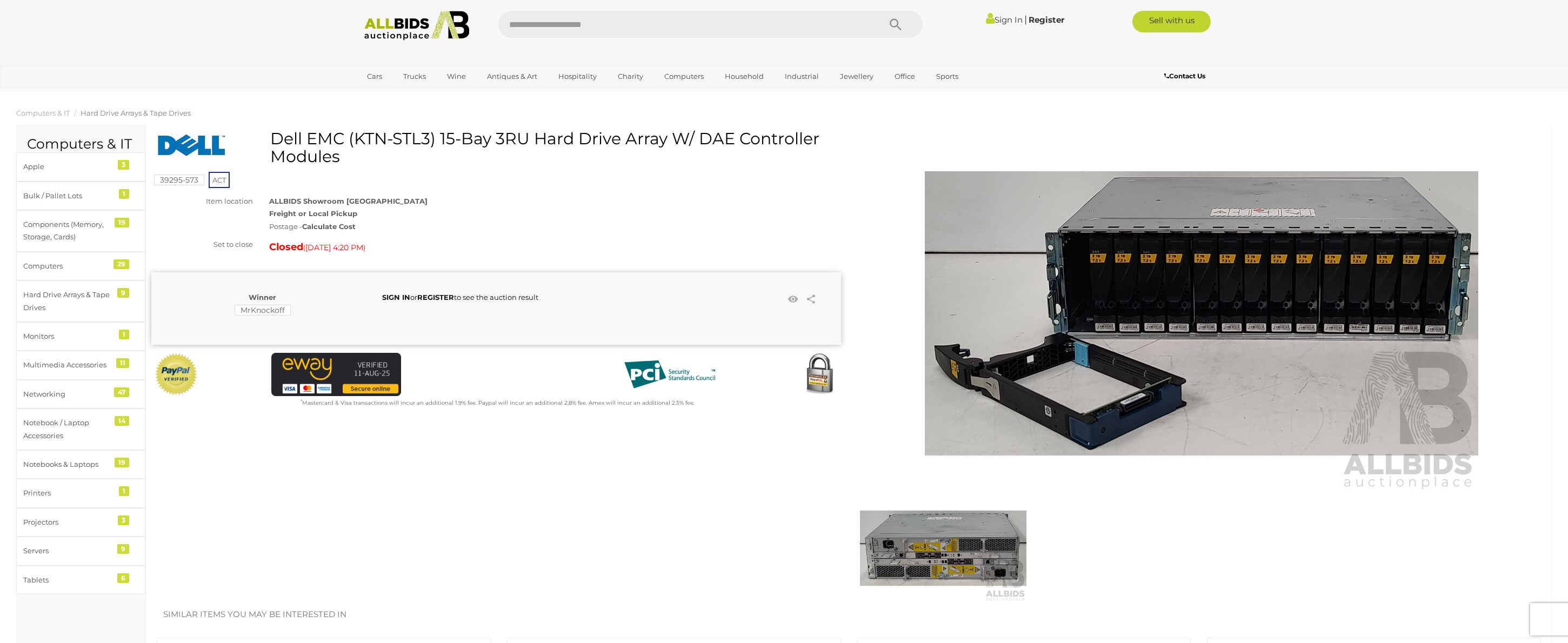
click at [649, 26] on input "text" at bounding box center [684, 24] width 370 height 27
paste input "**********"
type input "**********"
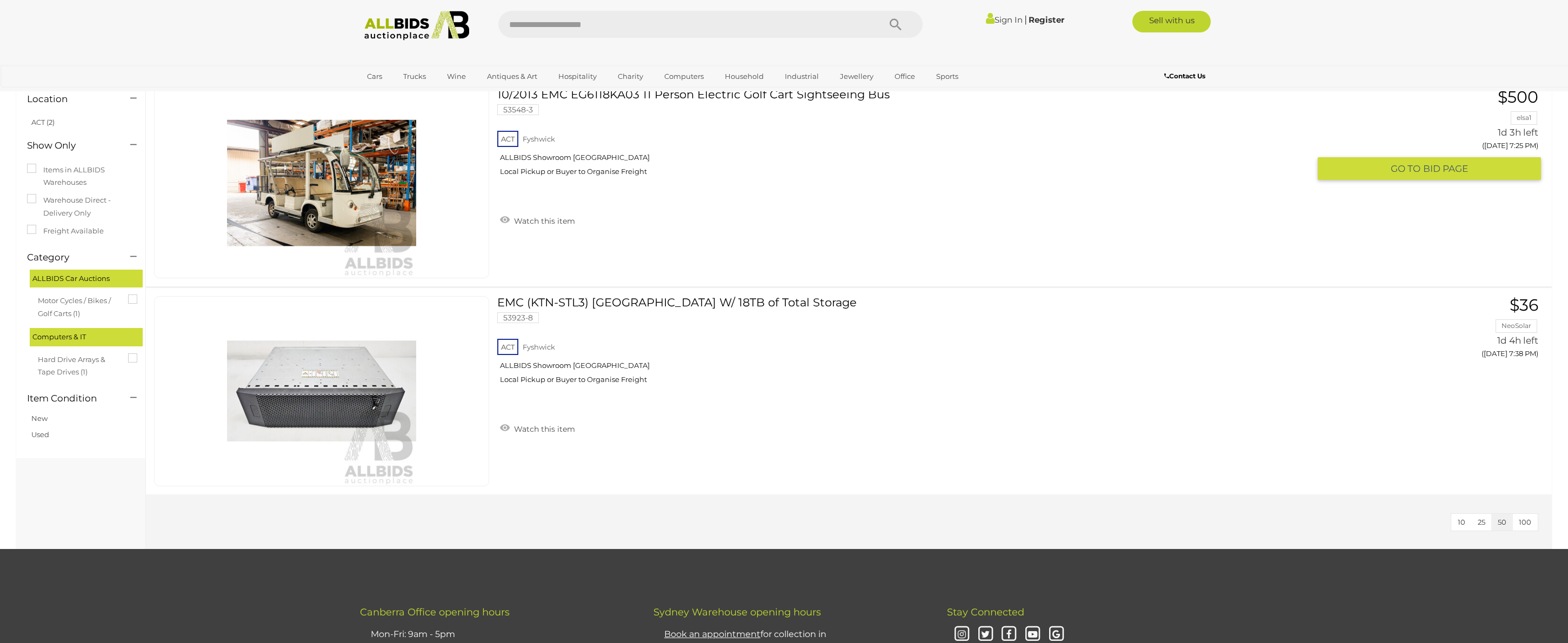
scroll to position [88, 0]
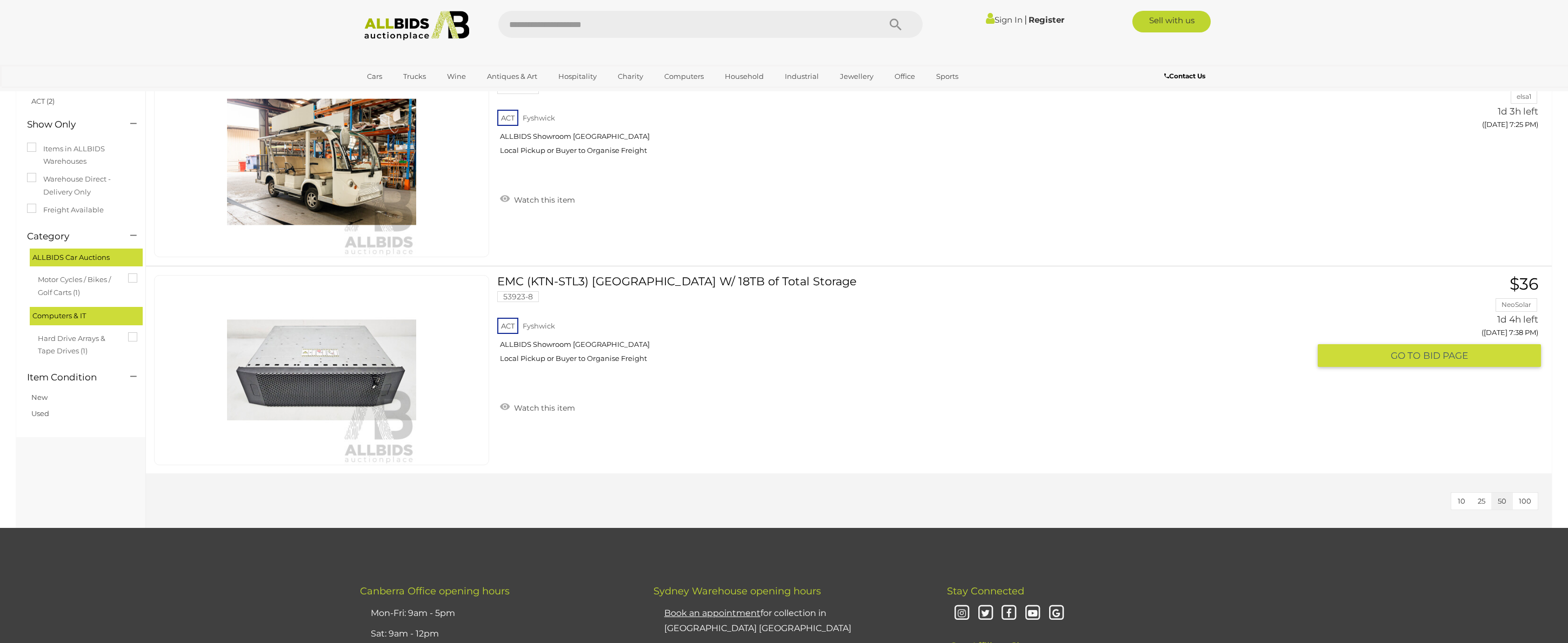
click at [639, 283] on link "EMC (KTN-STL3) 15-Bay Hard Drive Array W/ 18TB of Total Storage 53923-8 ACT Fys…" at bounding box center [907, 323] width 804 height 96
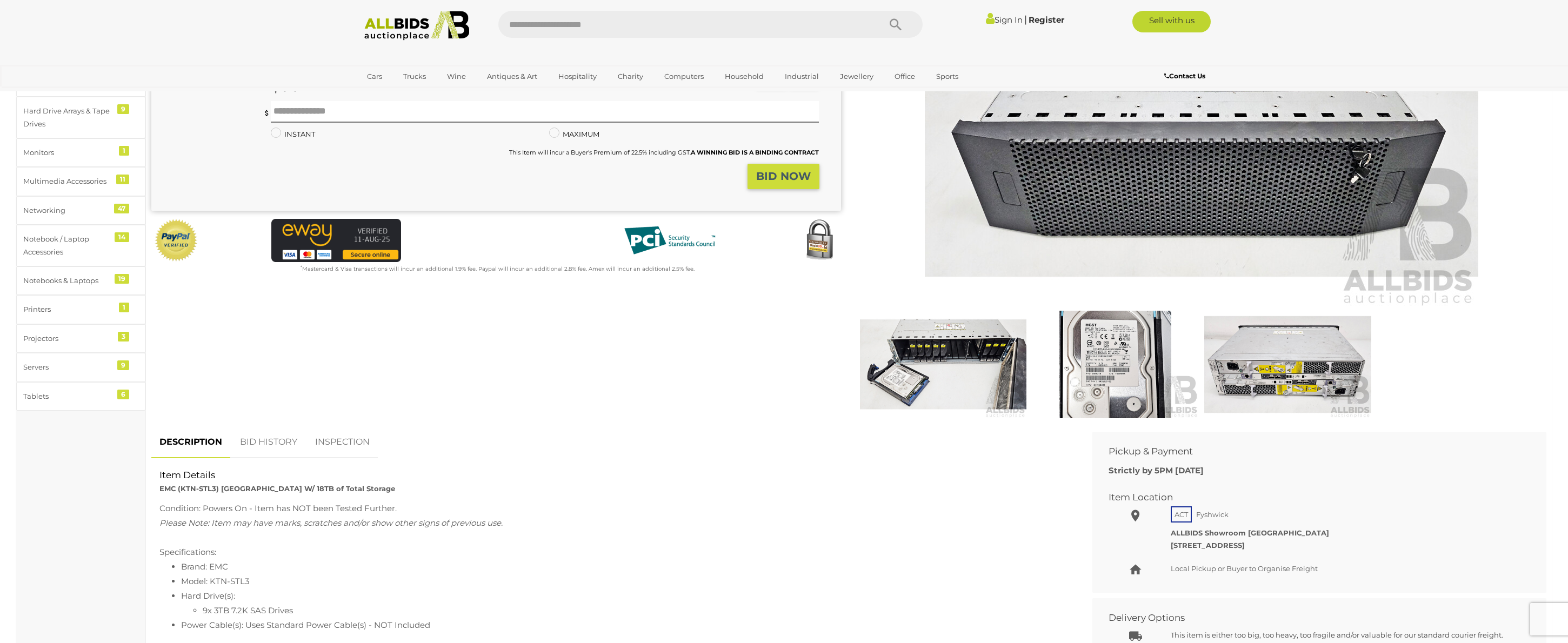
scroll to position [263, 0]
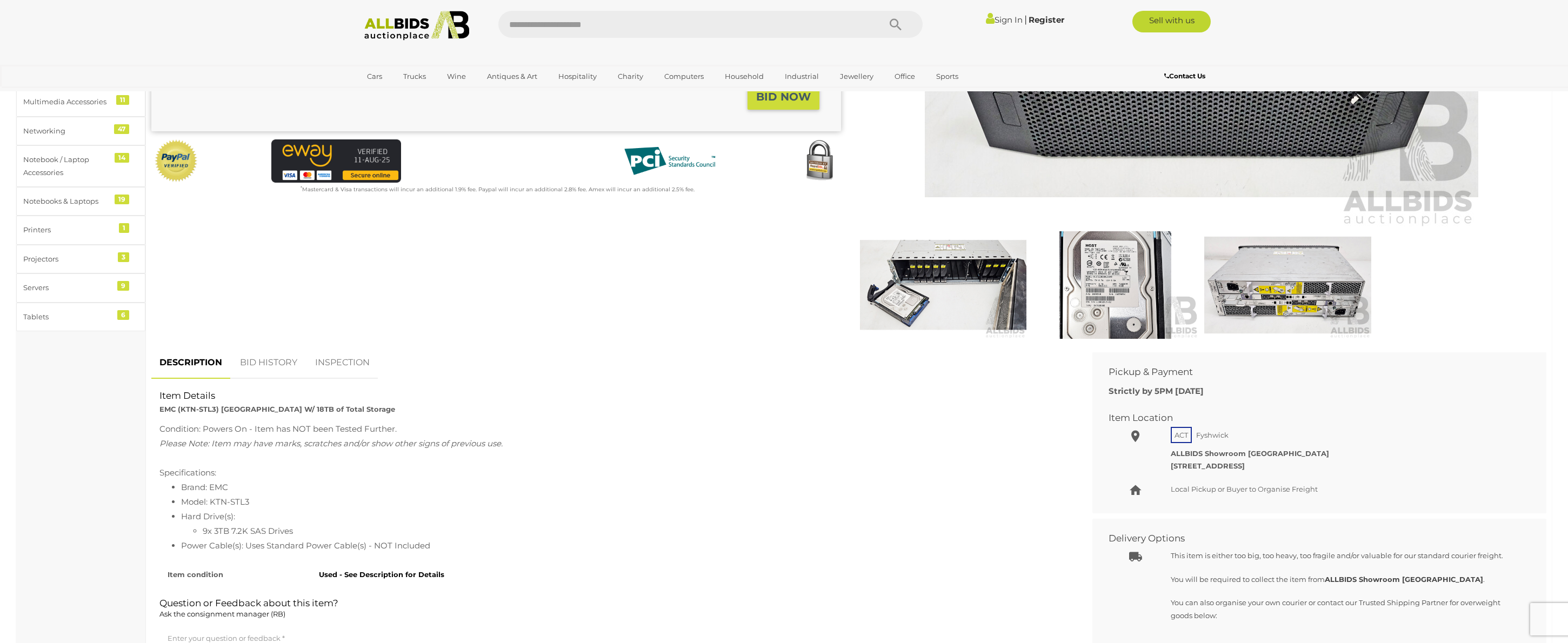
click at [965, 302] on img at bounding box center [944, 285] width 167 height 107
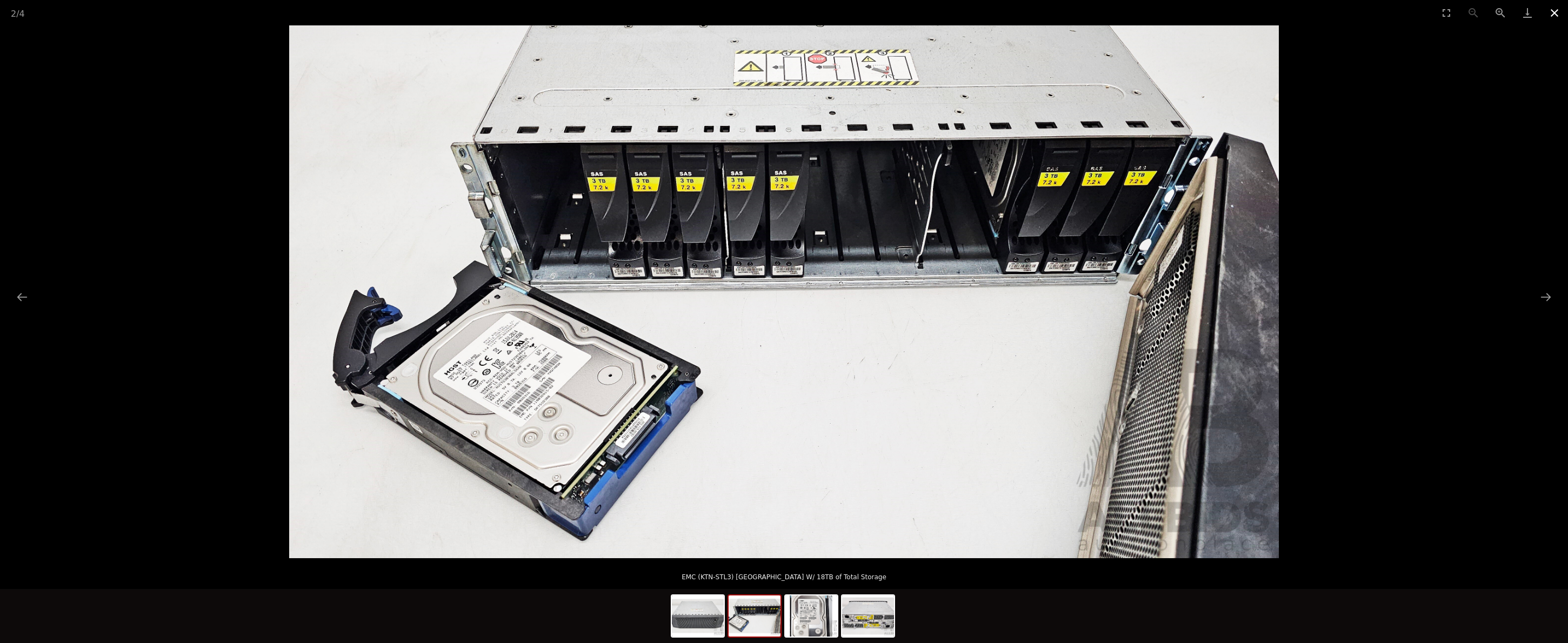
click at [1555, 17] on button "Close gallery" at bounding box center [1554, 12] width 27 height 26
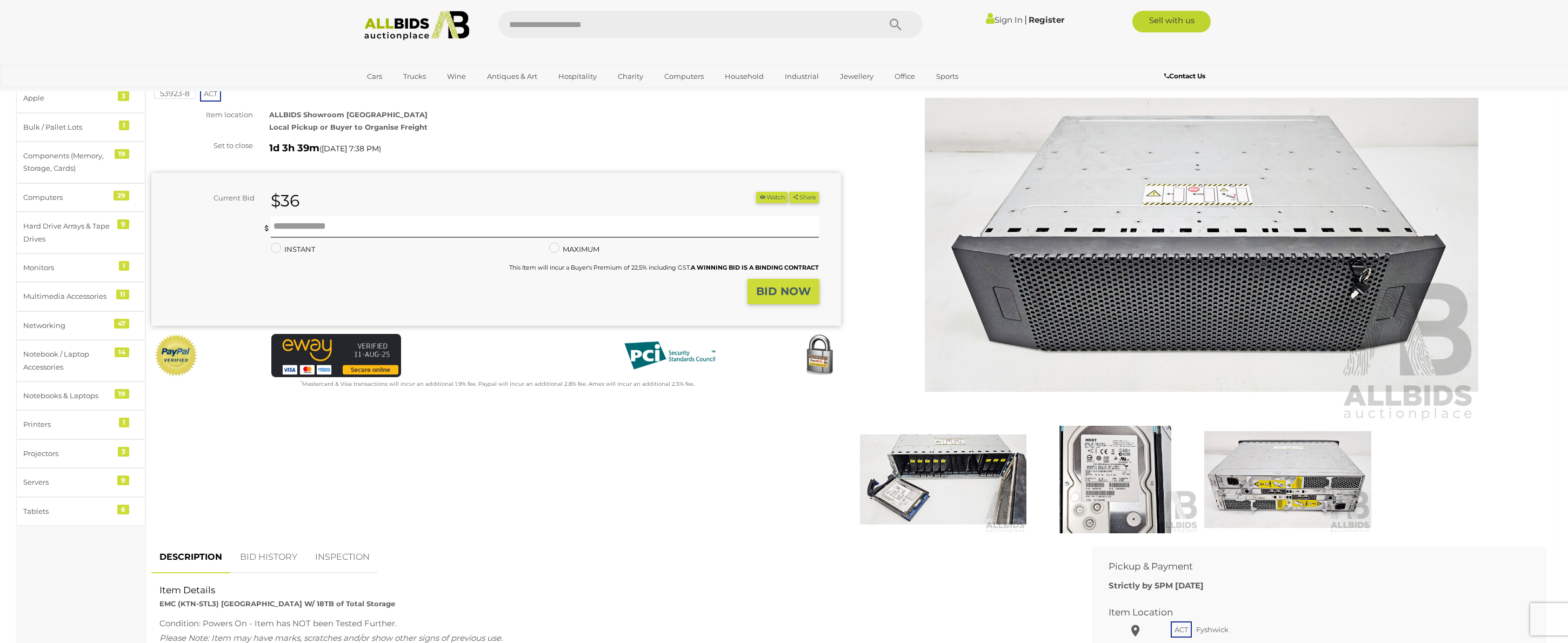
scroll to position [26, 0]
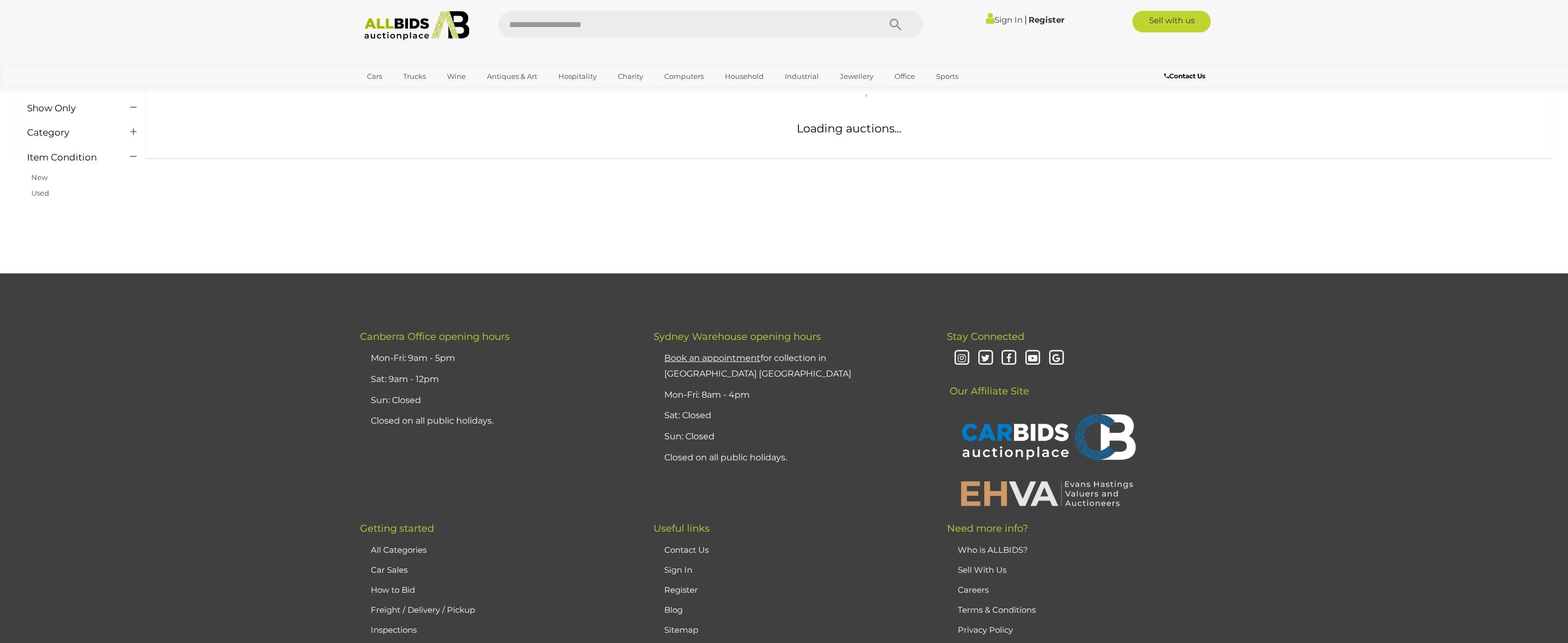
scroll to position [315, 0]
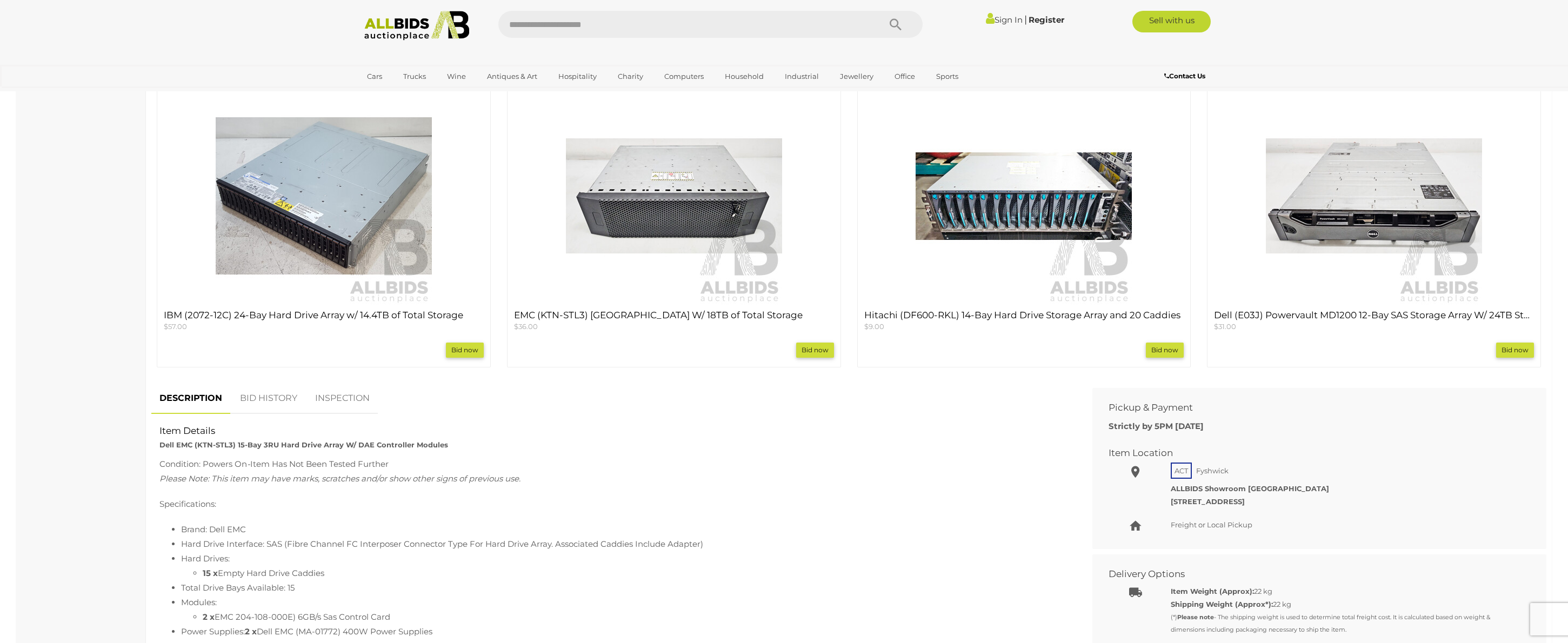
scroll to position [793, 0]
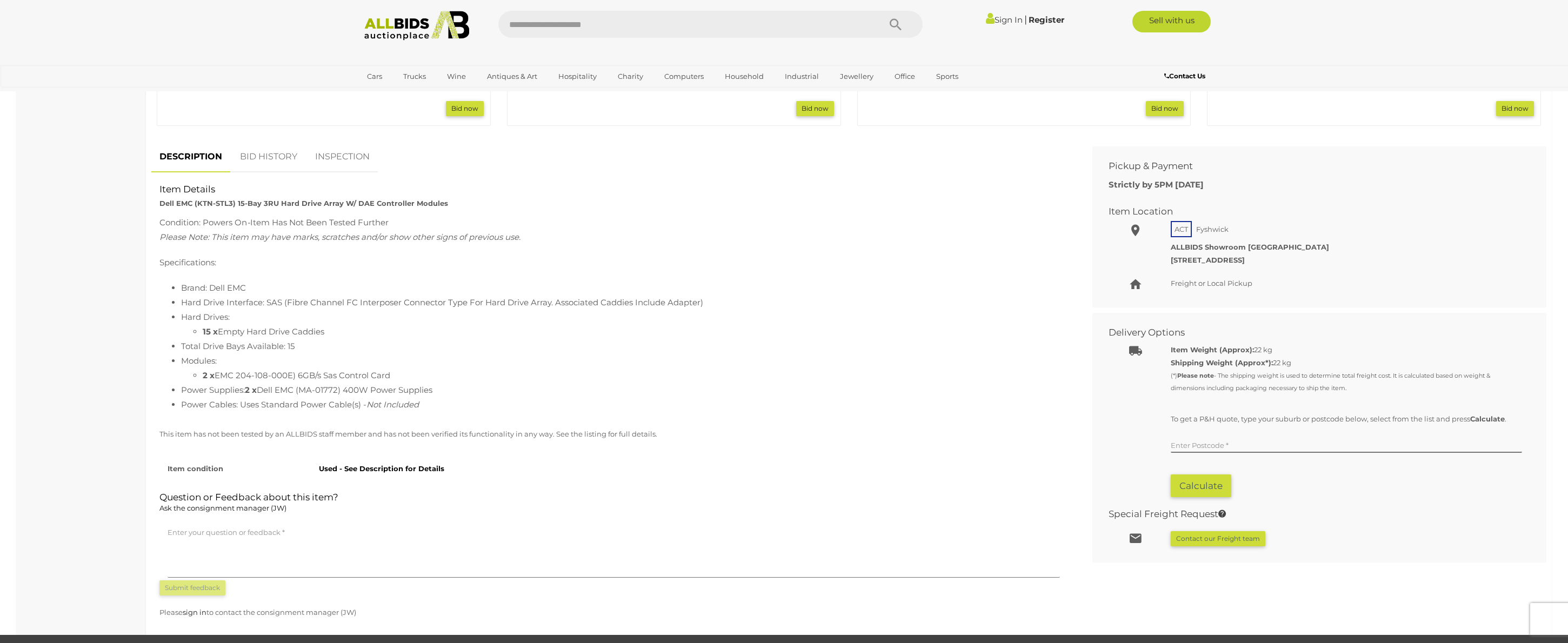
click at [1220, 258] on strong "[STREET_ADDRESS]" at bounding box center [1208, 260] width 74 height 8
click at [1220, 258] on strong "7 WILUNA ST FYSHWICK ACT 2609" at bounding box center [1208, 260] width 74 height 8
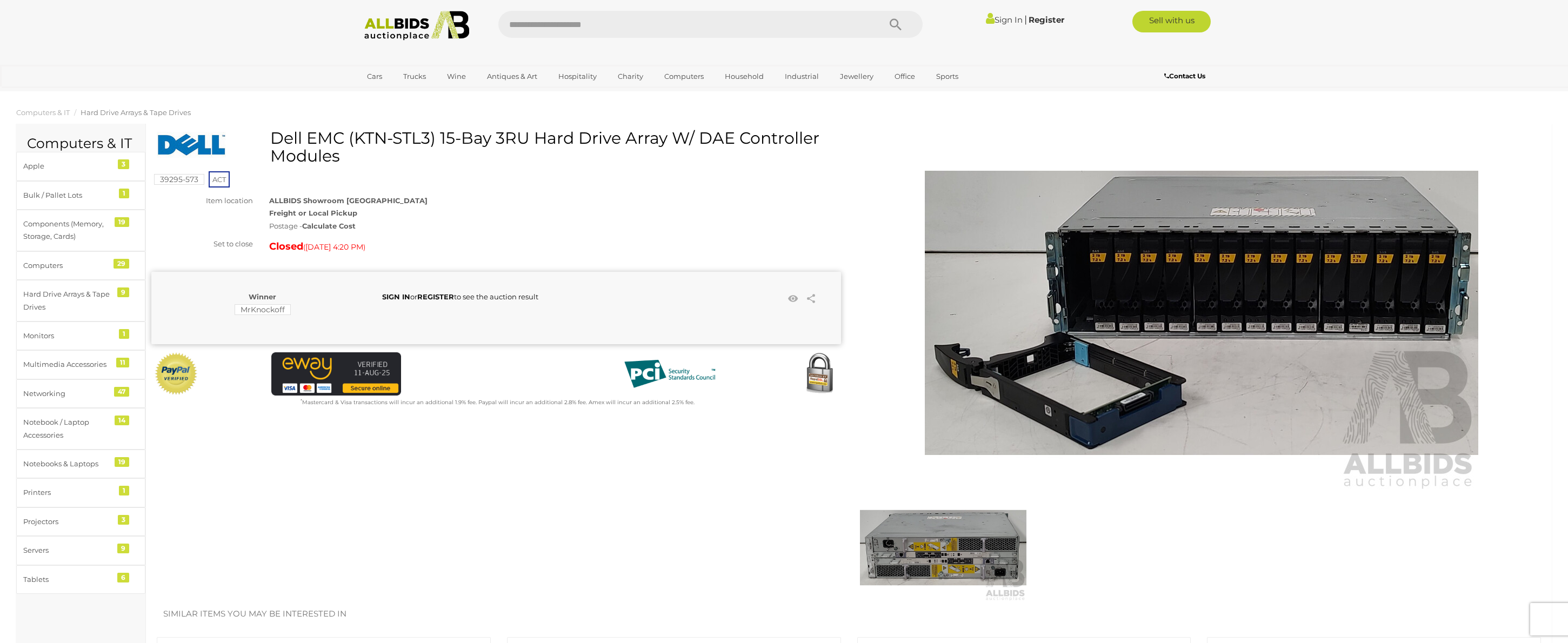
scroll to position [2, 0]
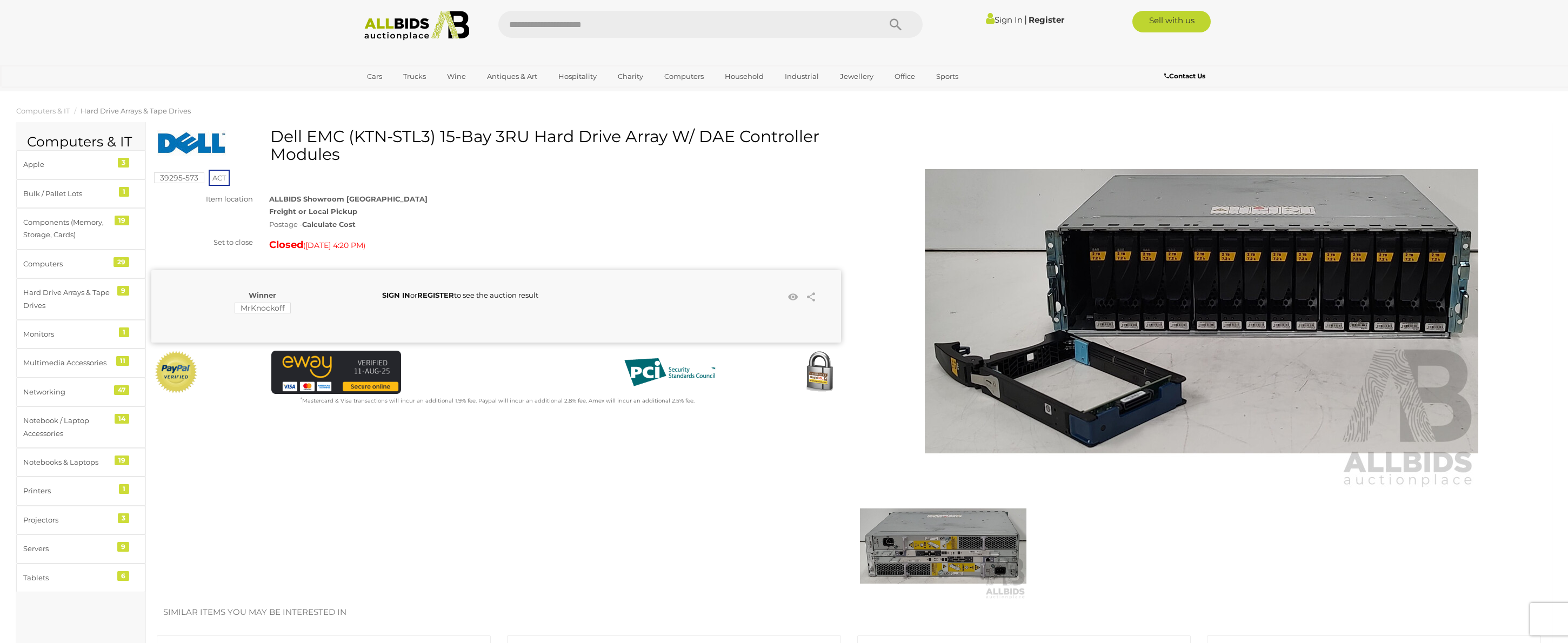
click at [344, 223] on strong "Calculate Cost" at bounding box center [328, 224] width 54 height 8
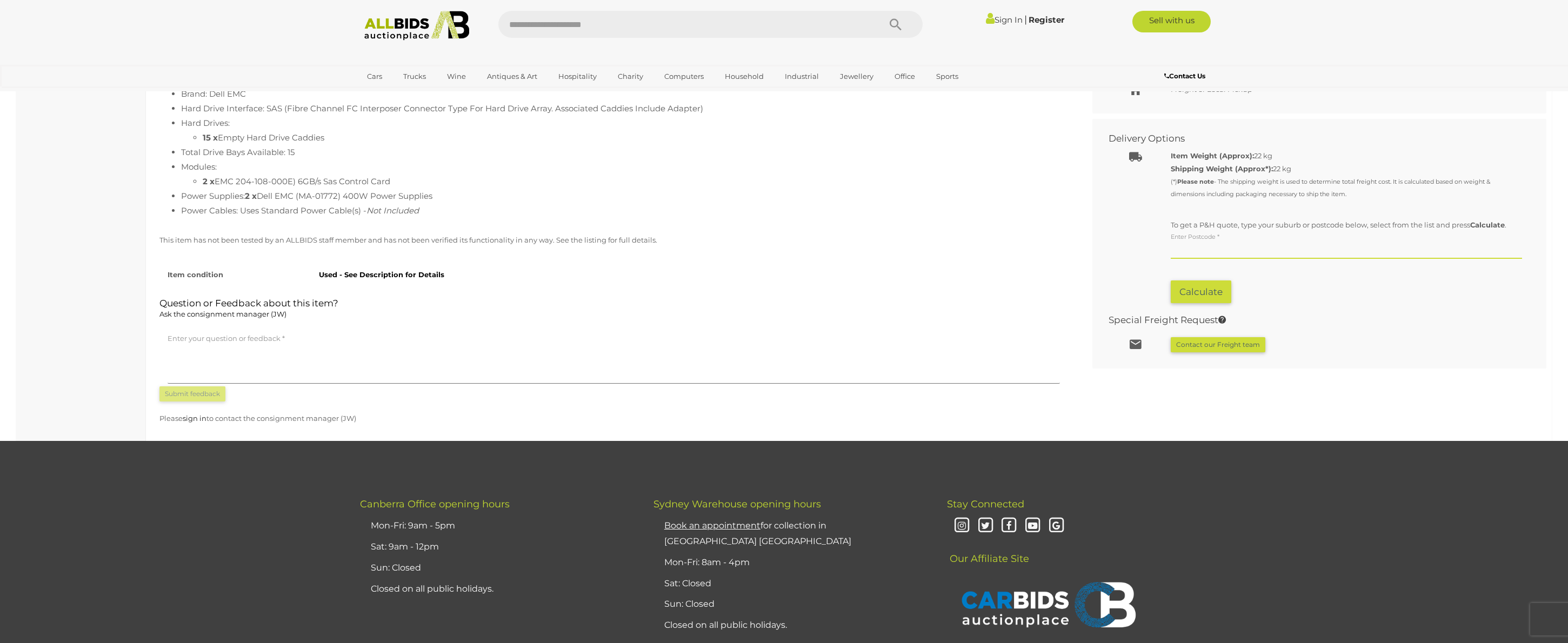
click at [1212, 252] on input "text" at bounding box center [1346, 250] width 351 height 17
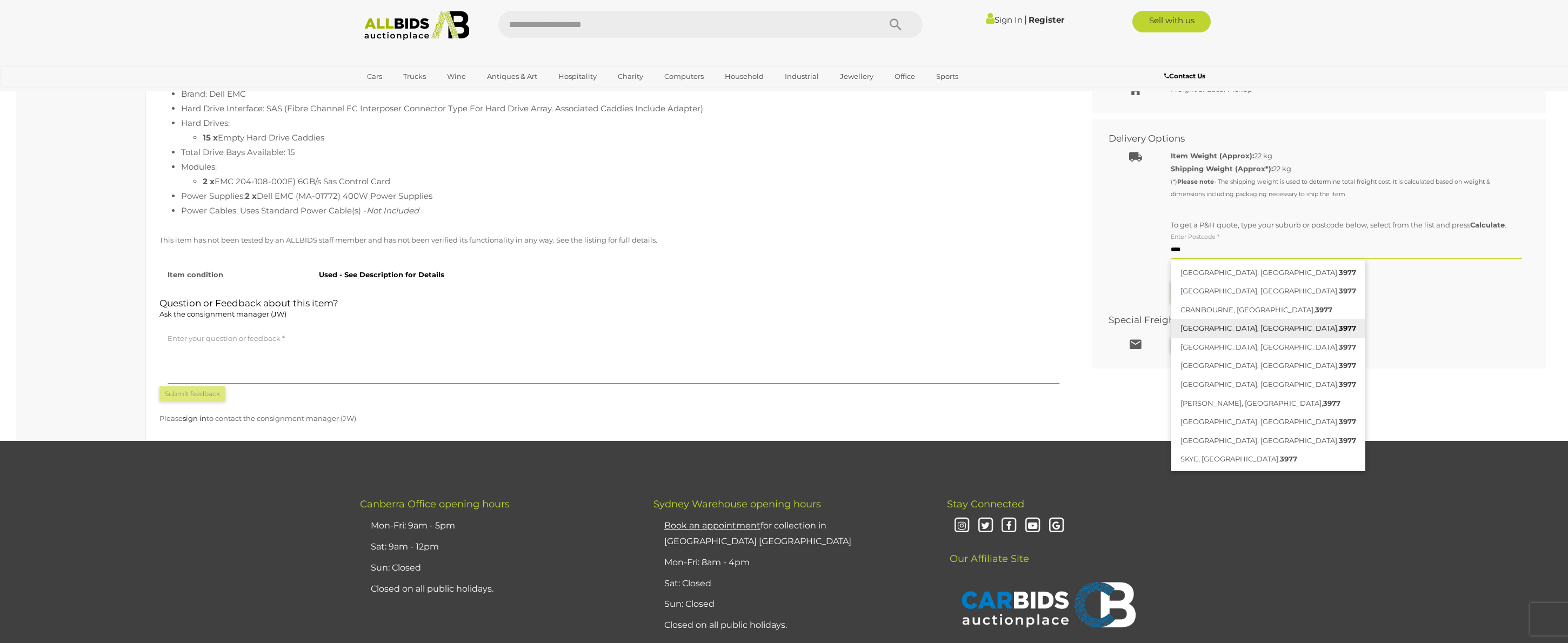
click at [1270, 329] on link "CRANBOURNE EAST, VIC, 3977" at bounding box center [1268, 328] width 194 height 19
type input "**********"
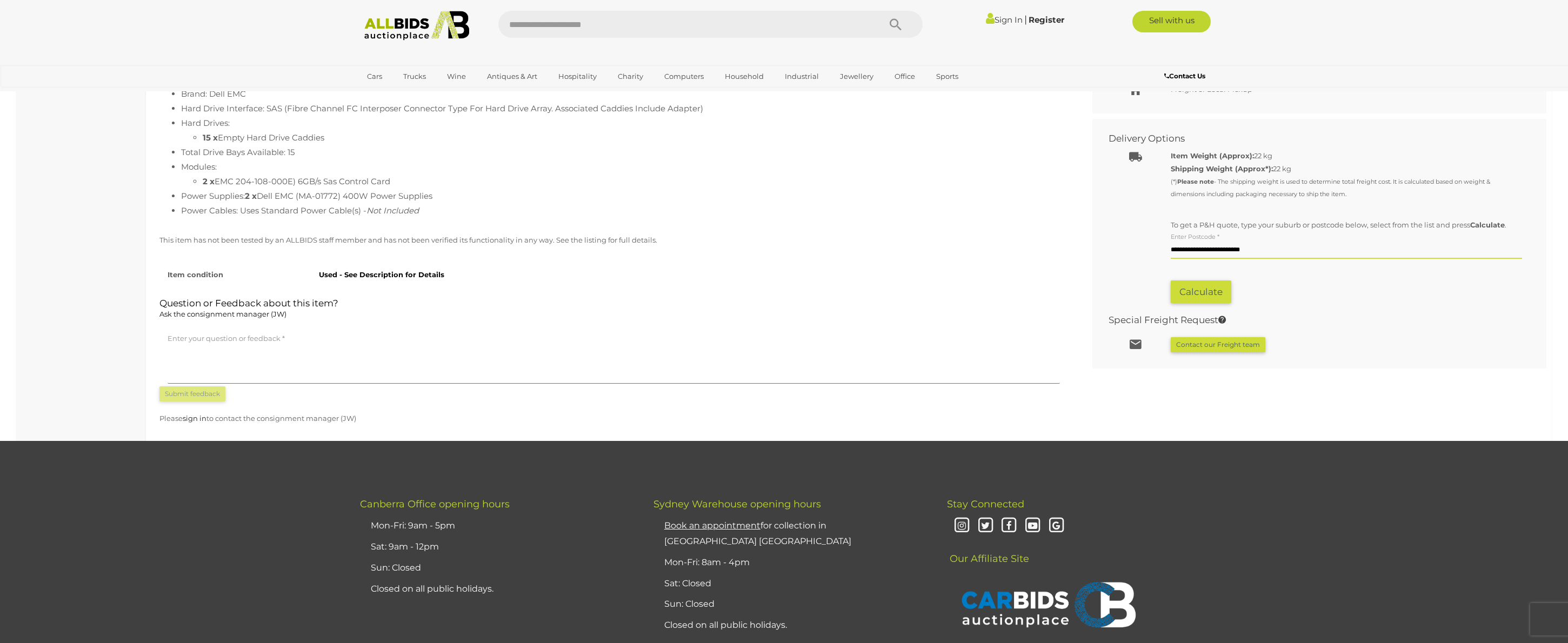
click at [1208, 297] on button "Calculate" at bounding box center [1201, 292] width 60 height 23
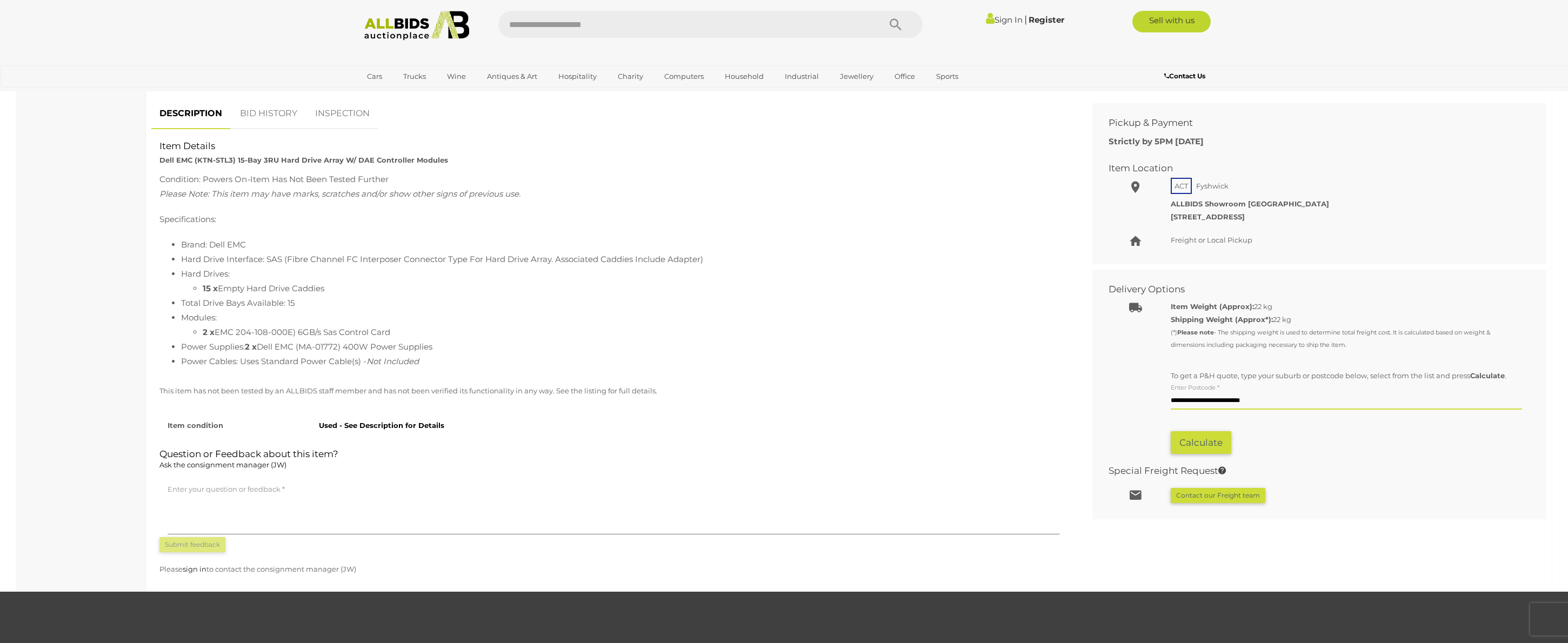
scroll to position [898, 0]
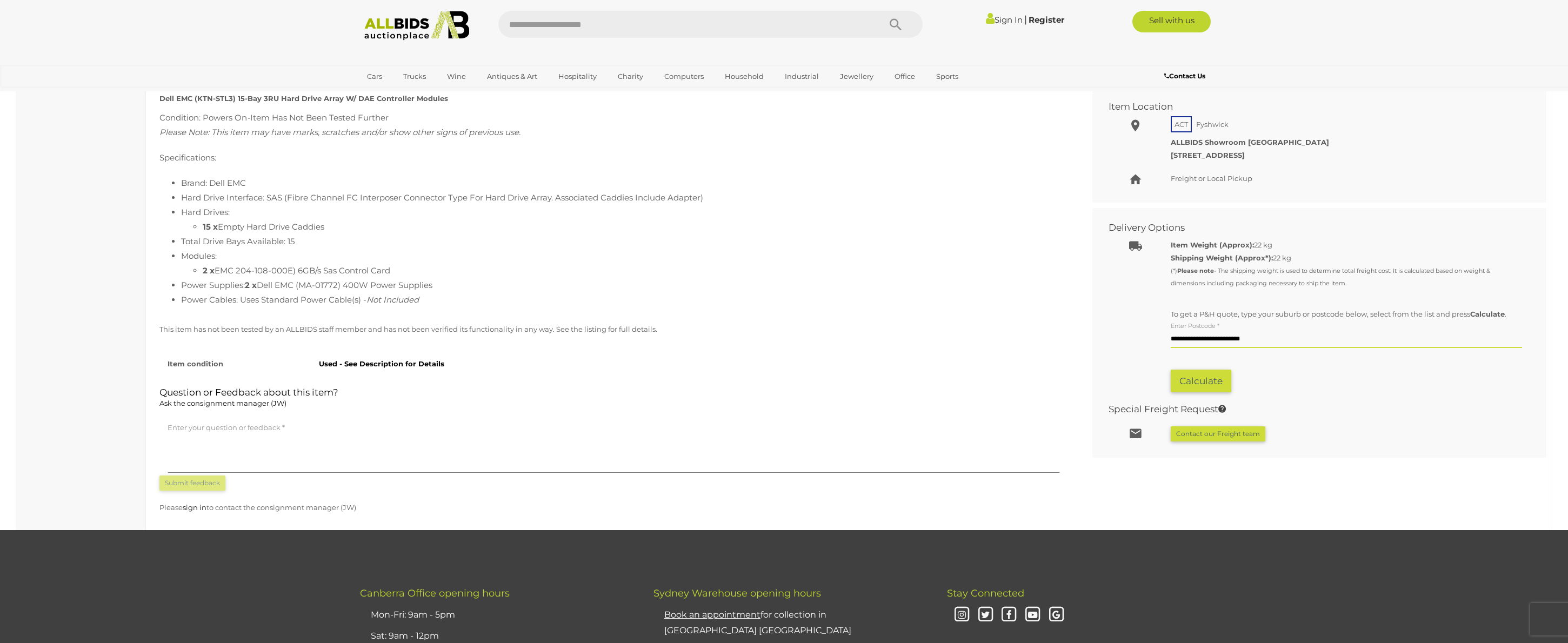
click at [1214, 381] on button "Calculate" at bounding box center [1201, 381] width 60 height 23
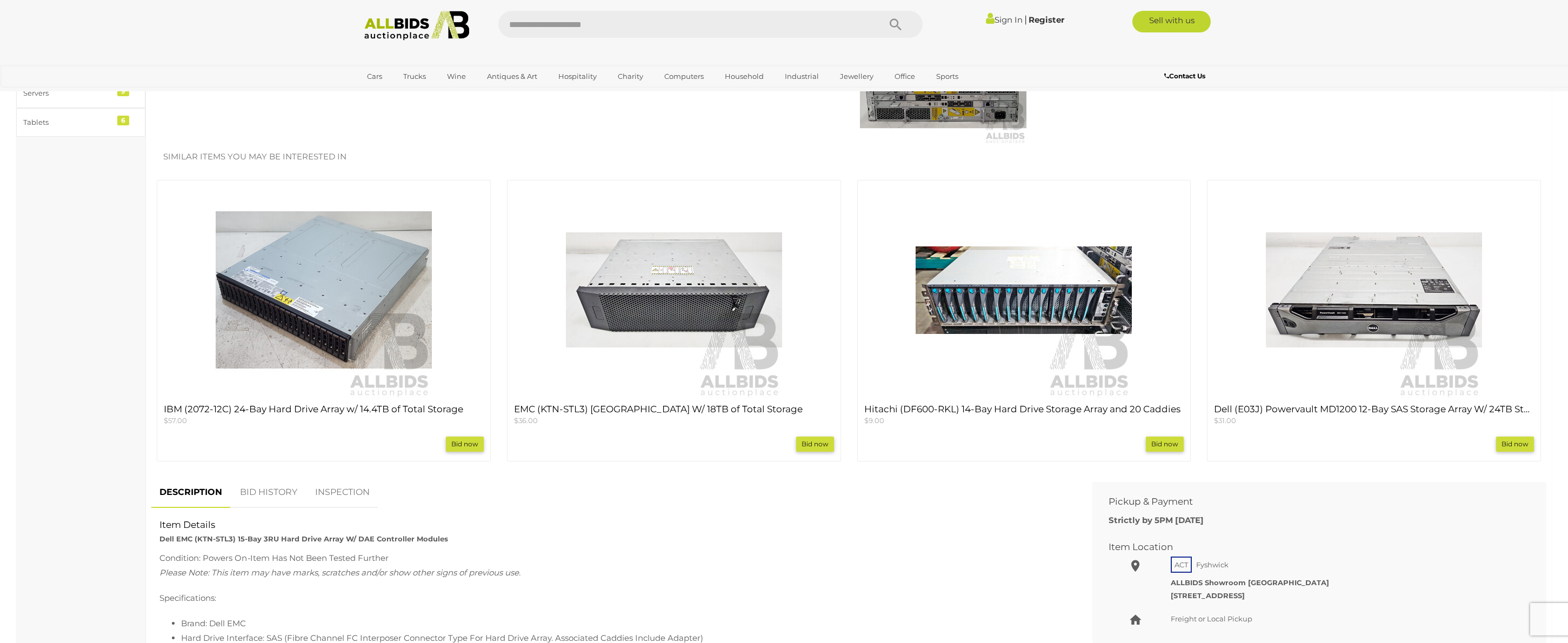
scroll to position [644, 0]
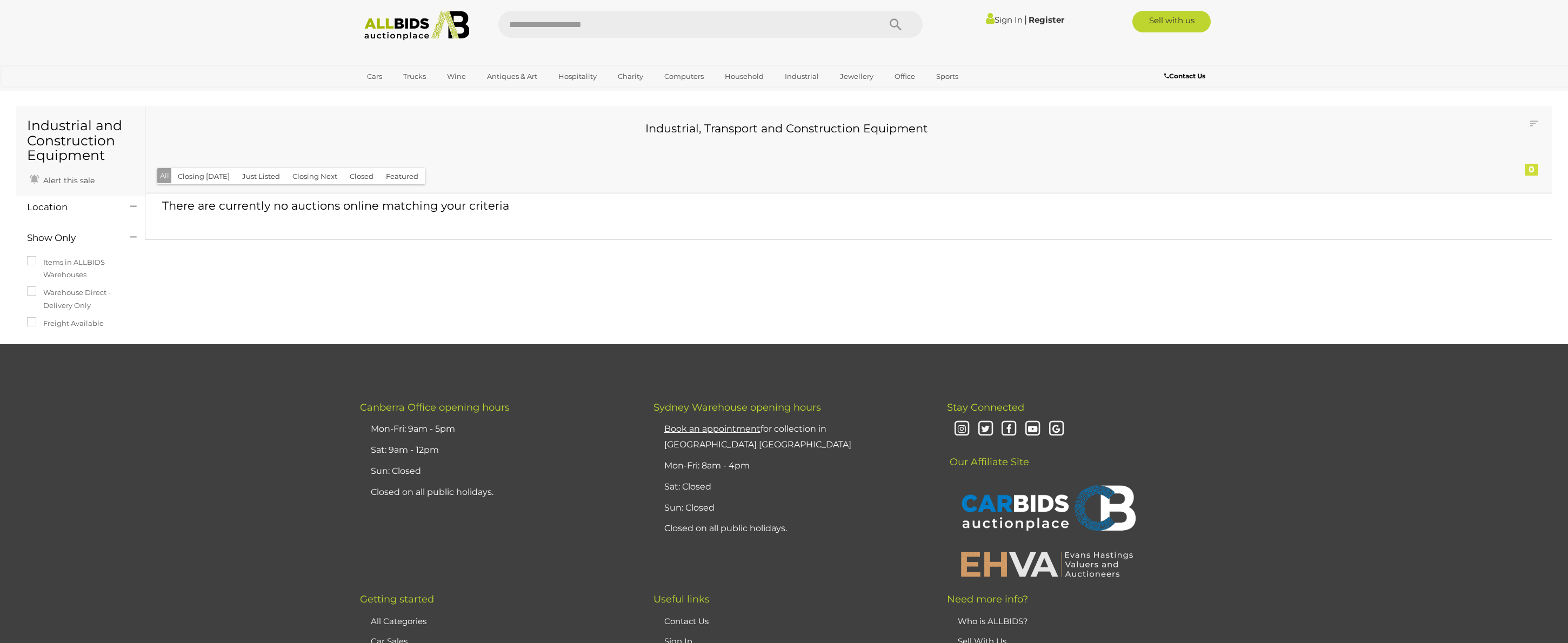
click at [734, 29] on input "text" at bounding box center [684, 24] width 370 height 27
type input "*"
paste input "**********"
type input "*"
click at [683, 29] on input "text" at bounding box center [684, 24] width 370 height 27
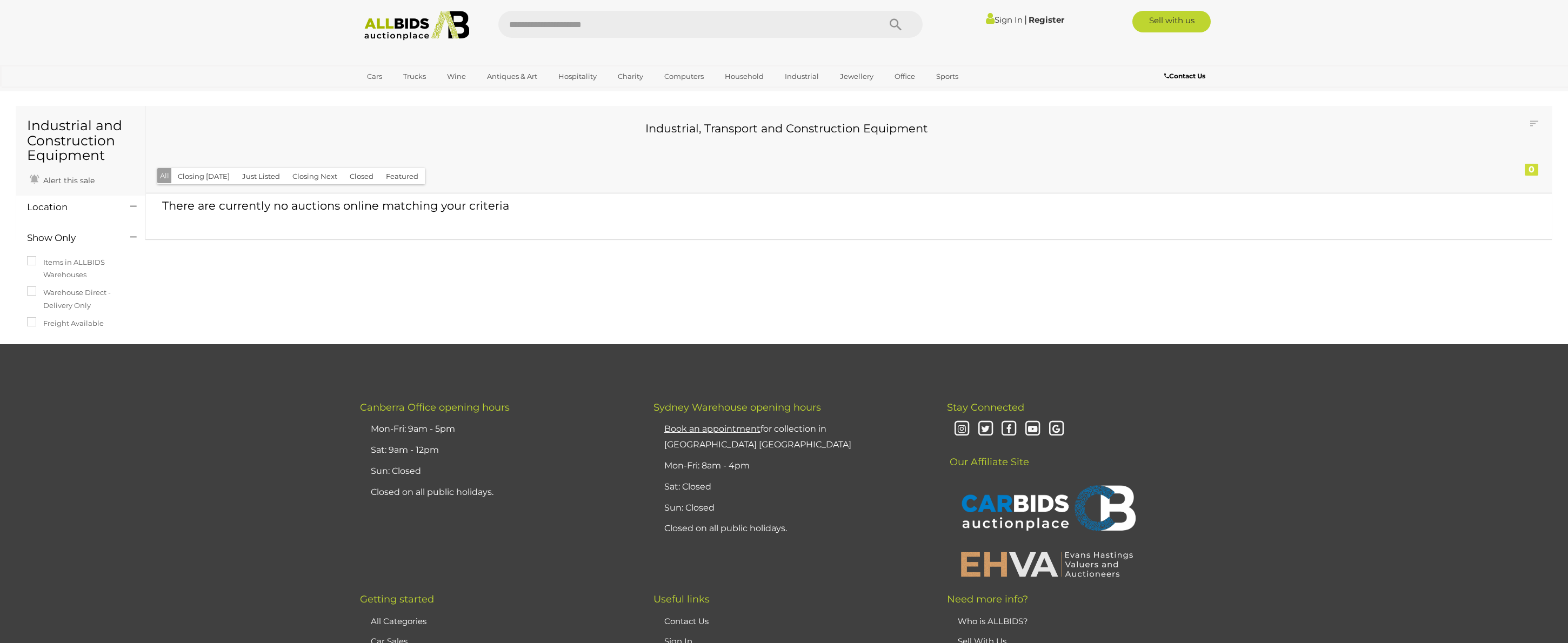
paste input "**********"
type input "**********"
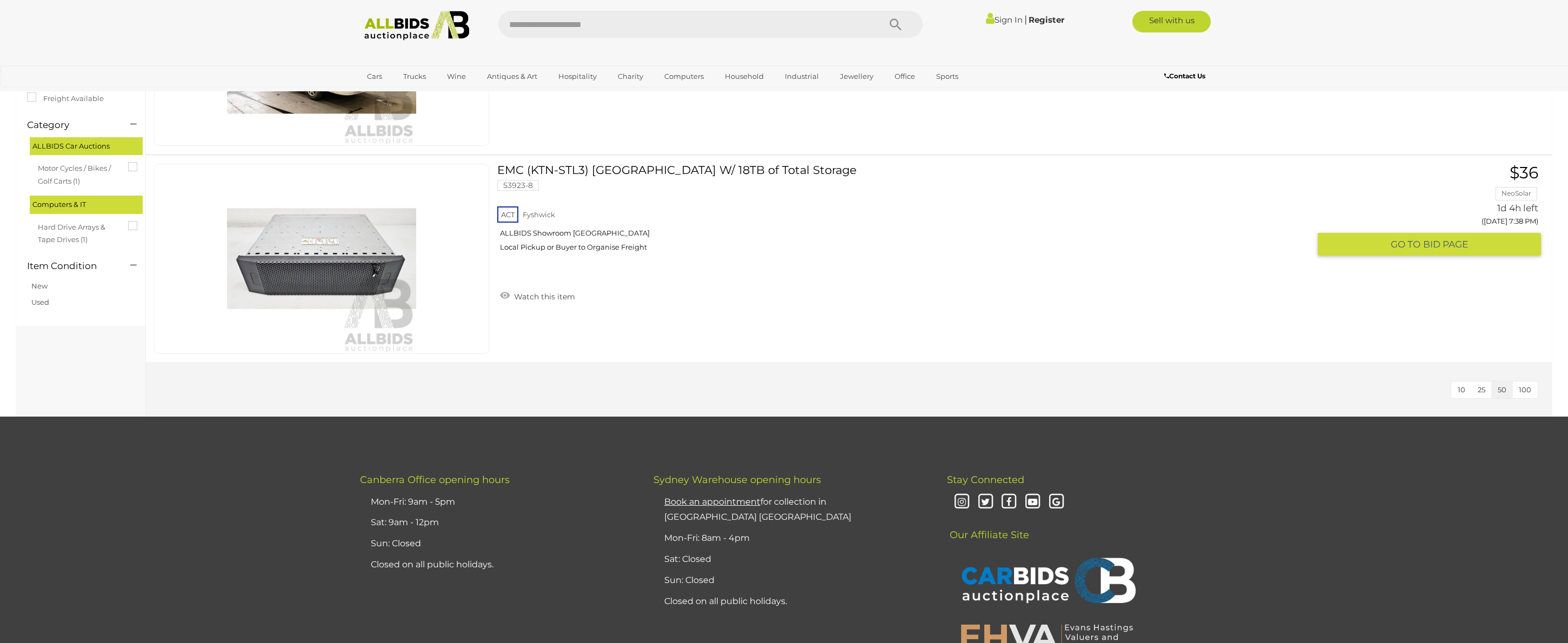
scroll to position [96, 0]
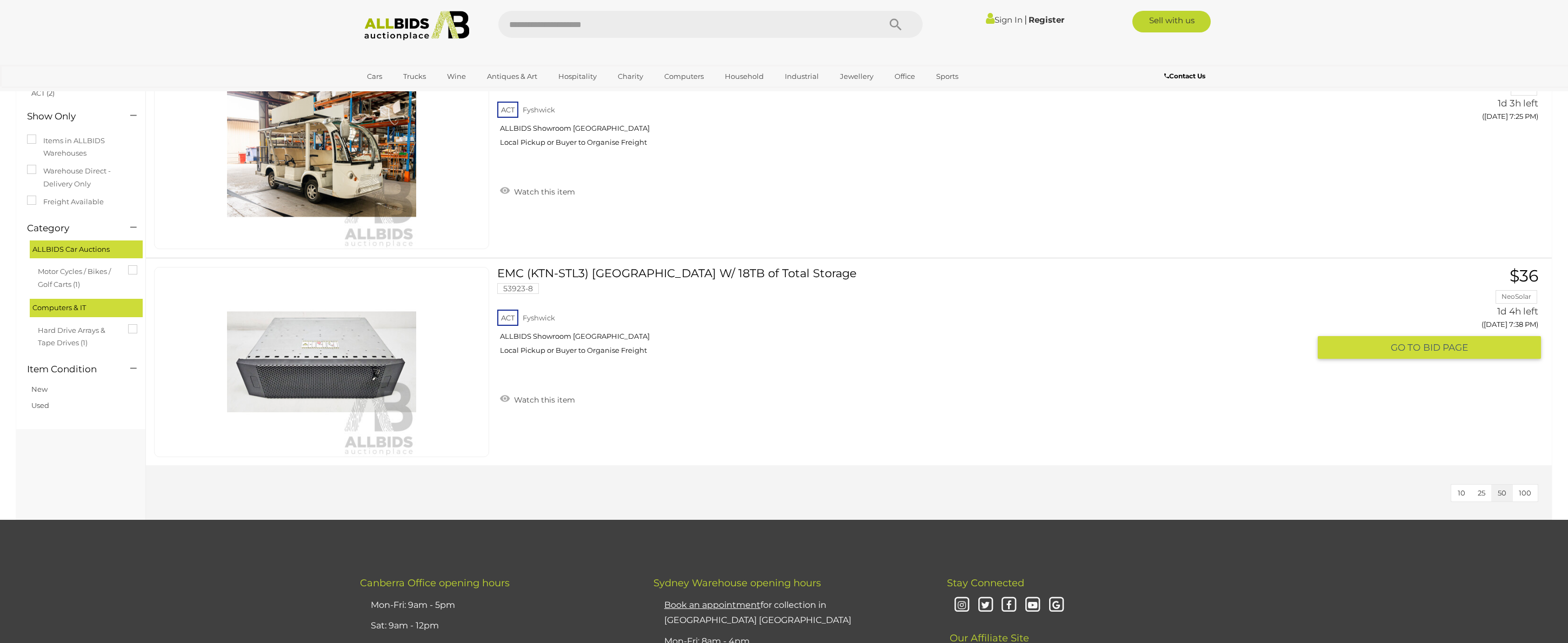
click at [385, 339] on link at bounding box center [321, 362] width 335 height 190
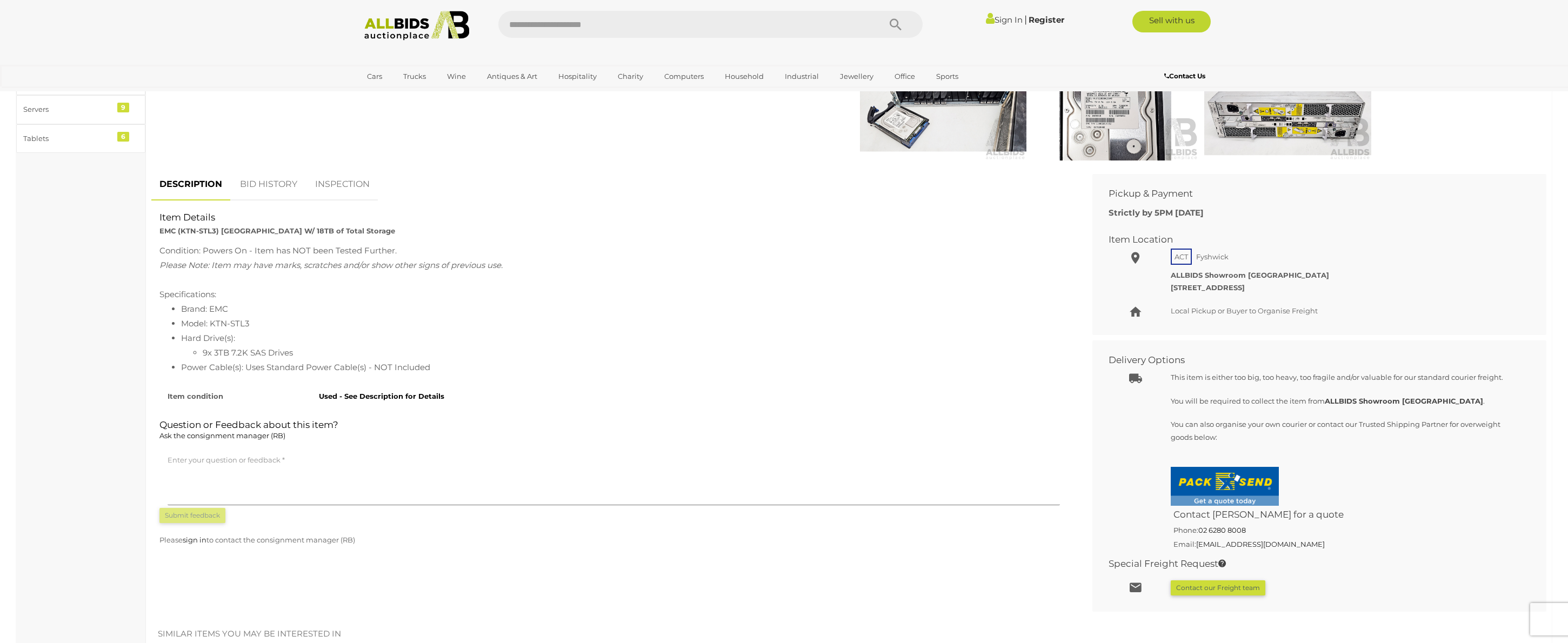
scroll to position [468, 0]
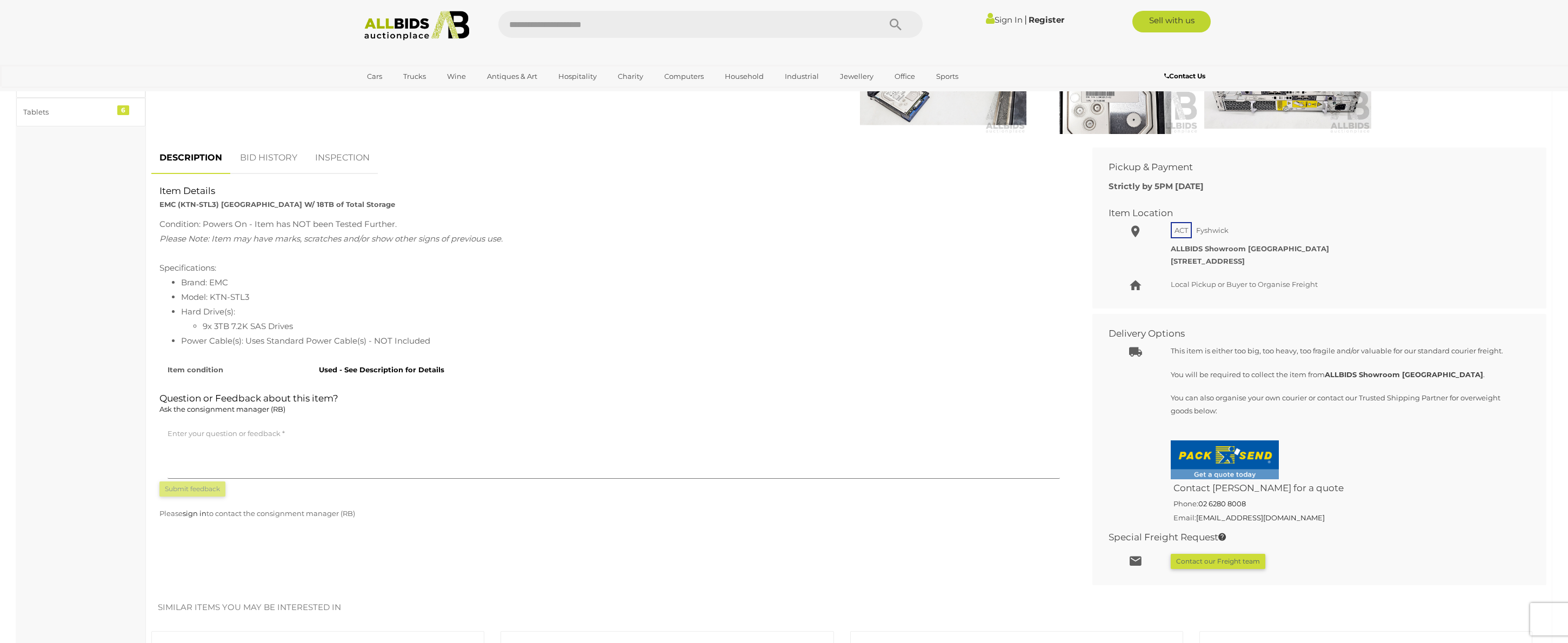
click at [1222, 460] on img at bounding box center [1225, 460] width 108 height 39
click at [1248, 560] on button "Contact our Freight team" at bounding box center [1218, 561] width 94 height 15
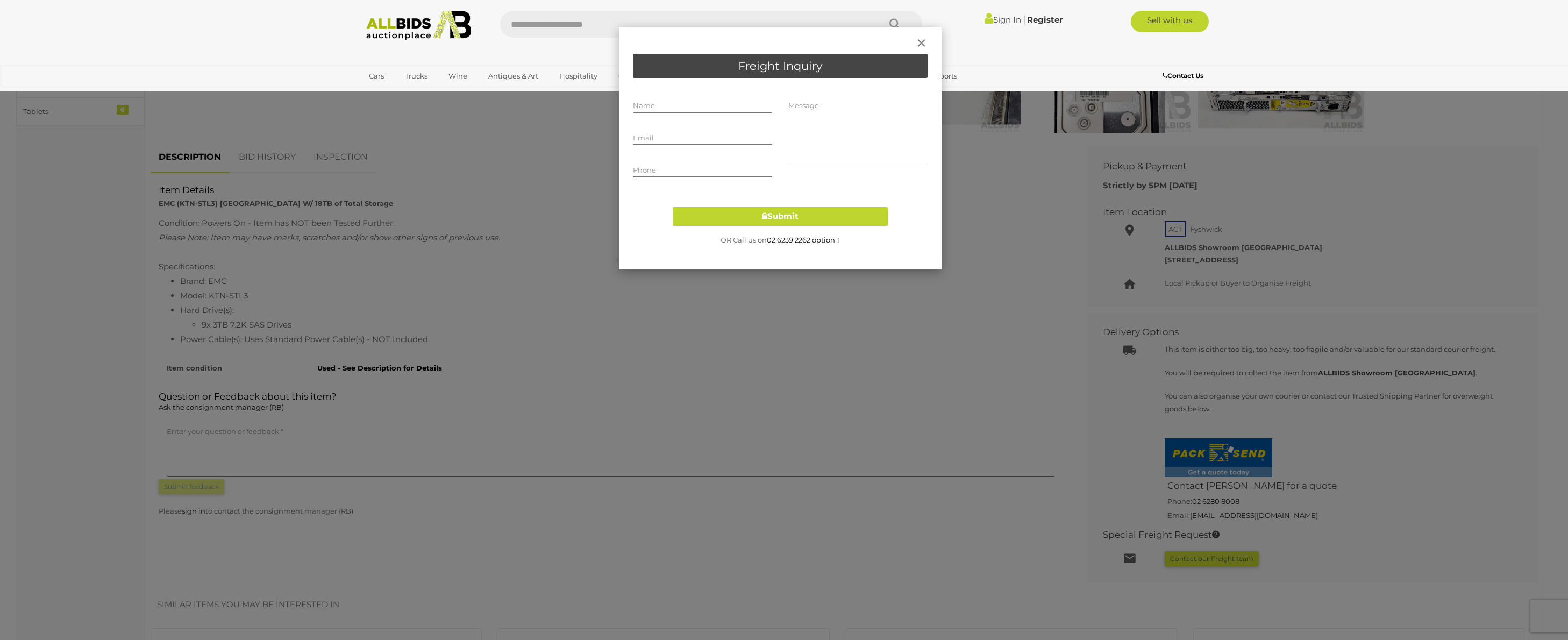
click at [807, 132] on textarea at bounding box center [857, 131] width 139 height 68
click at [715, 100] on input "text" at bounding box center [702, 105] width 139 height 16
click at [461, 325] on div "× Freight Inquiry Name Email Phone Message Submit" at bounding box center [784, 320] width 1568 height 640
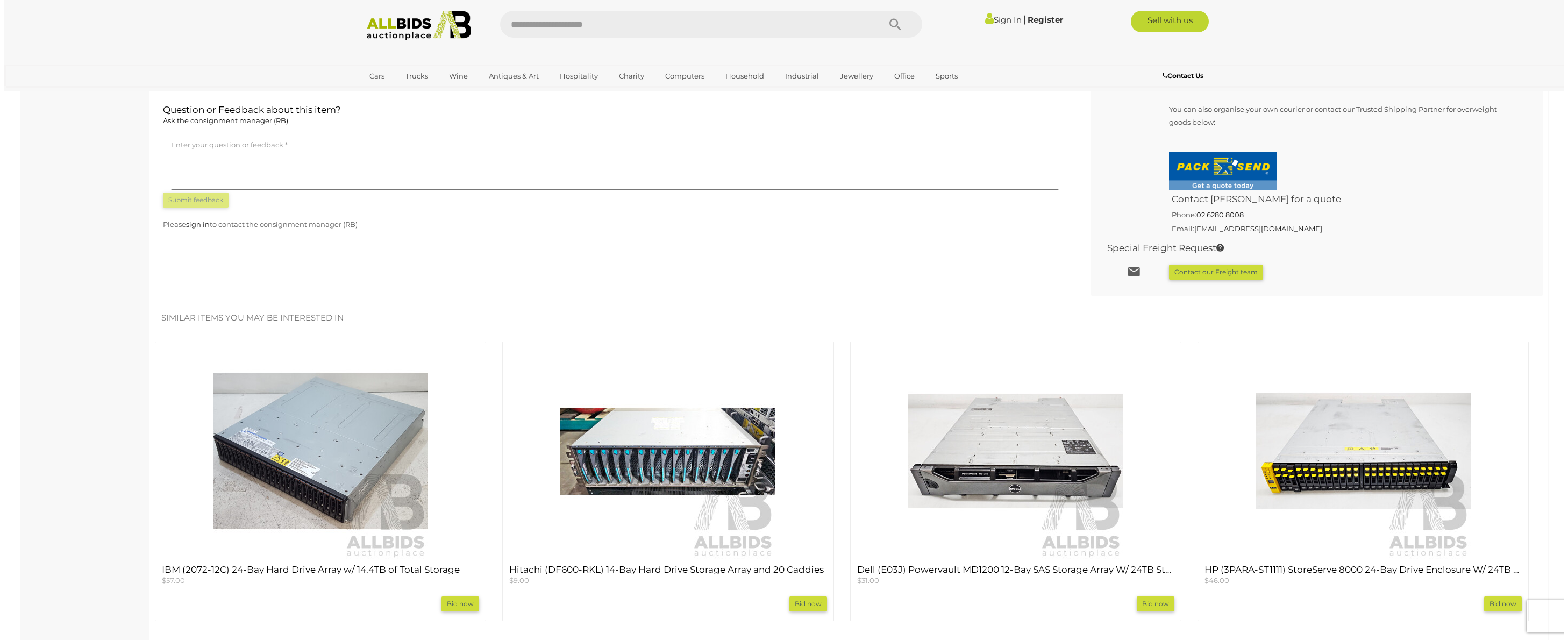
scroll to position [726, 0]
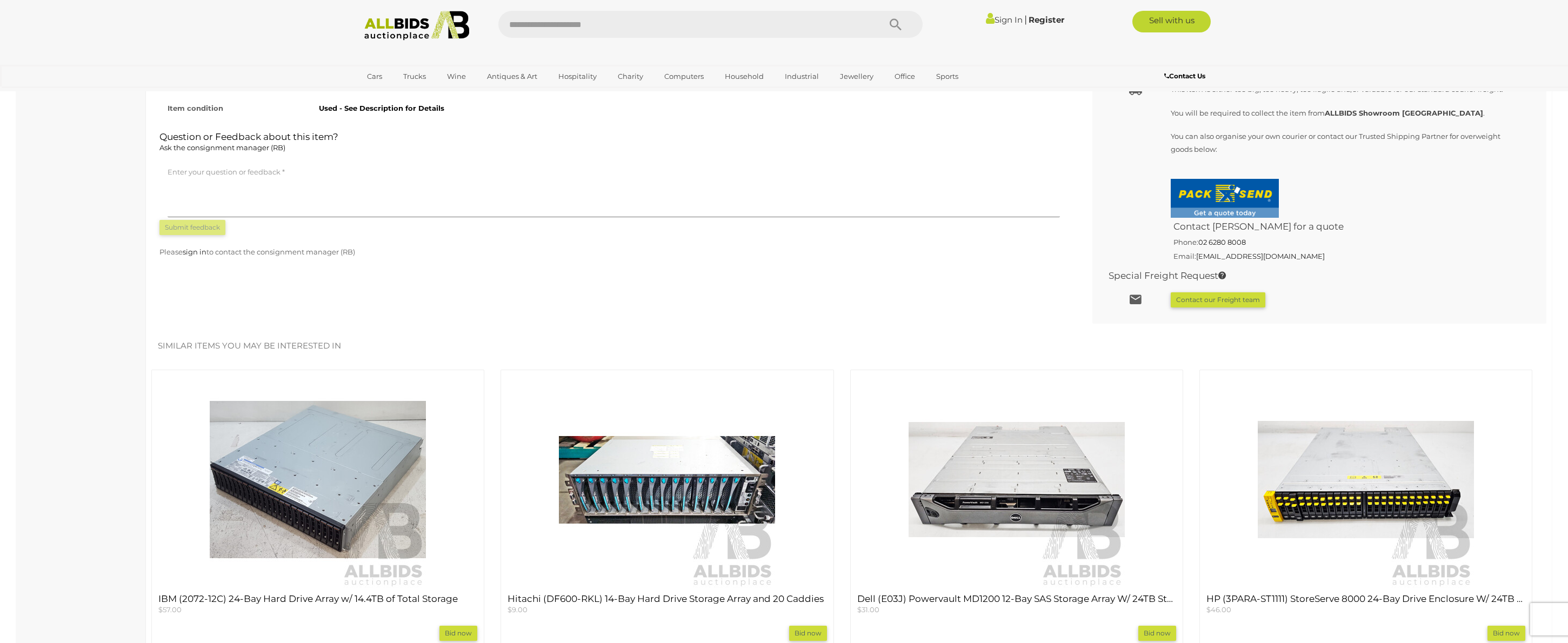
click at [1210, 297] on button "Contact our Freight team" at bounding box center [1218, 300] width 94 height 15
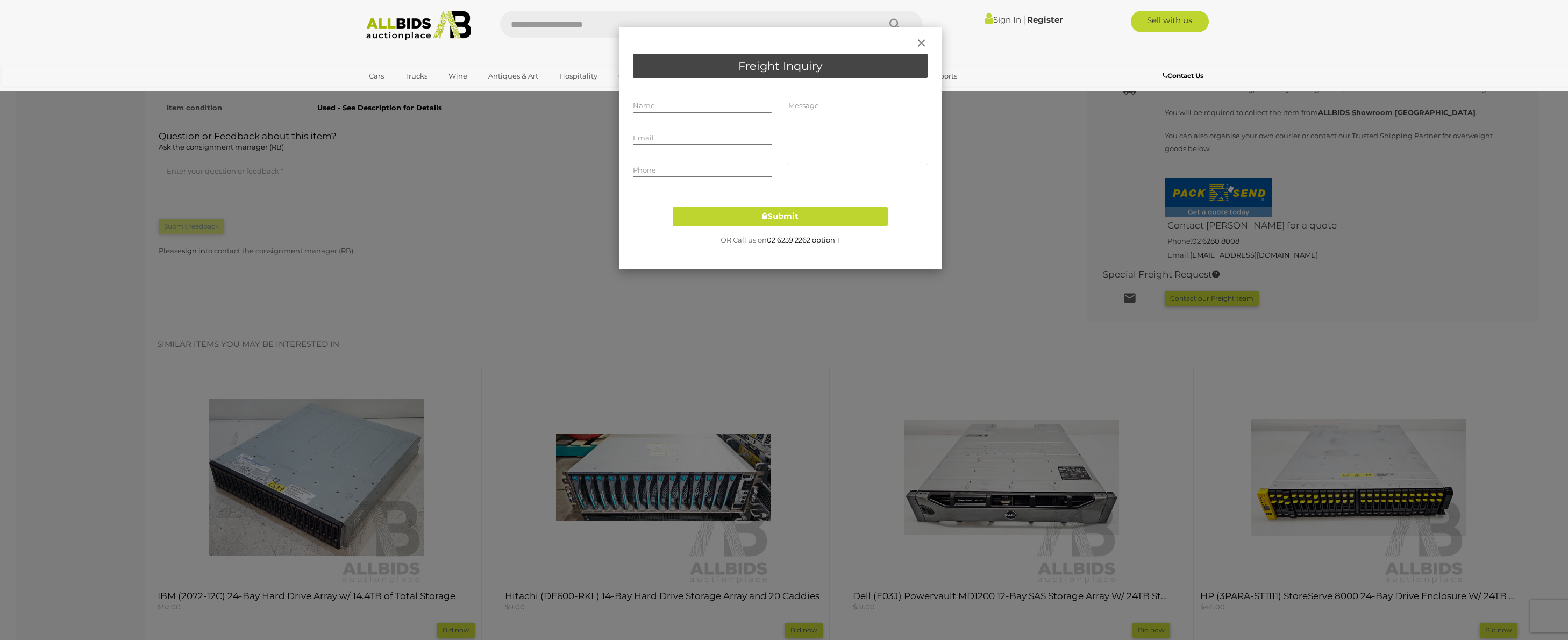
click at [849, 141] on textarea at bounding box center [857, 131] width 139 height 68
paste textarea "**********"
type textarea "**********"
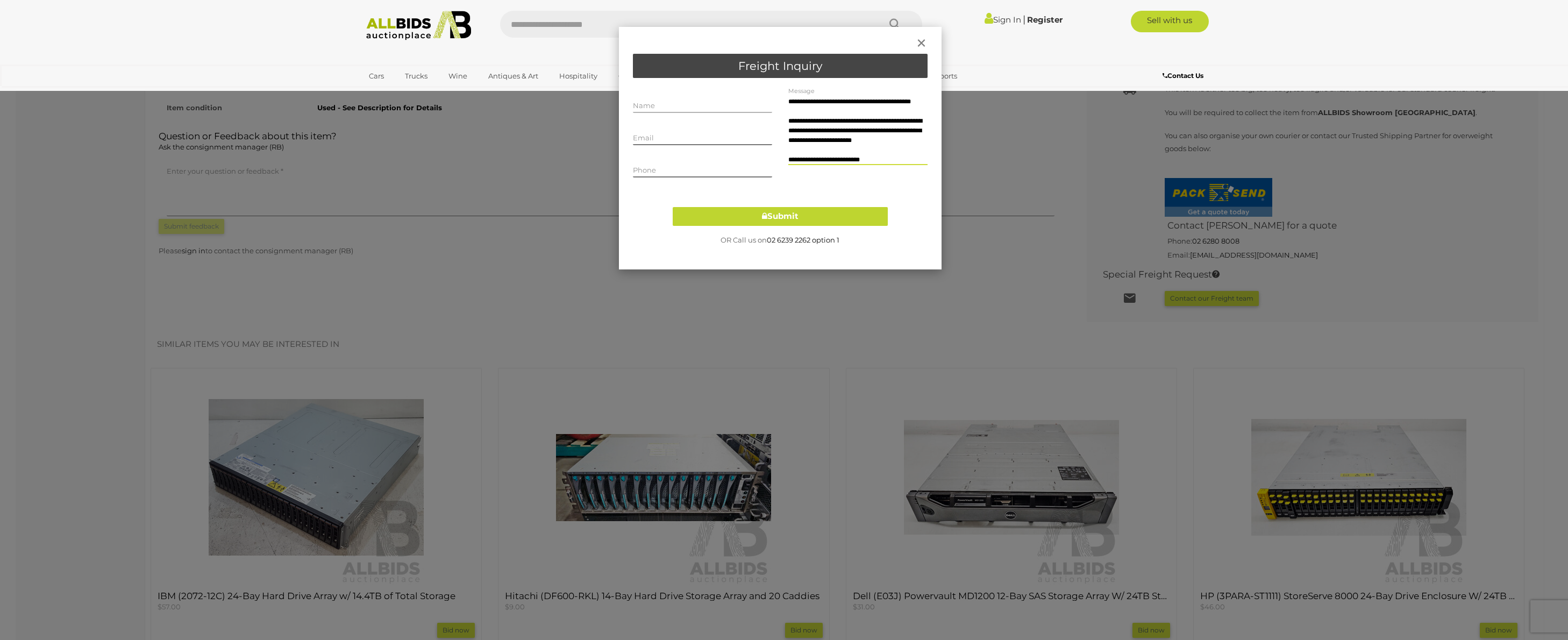
click at [713, 103] on input "text" at bounding box center [702, 105] width 139 height 16
type input "**********"
click at [696, 130] on input "text" at bounding box center [702, 137] width 139 height 16
type input "**********"
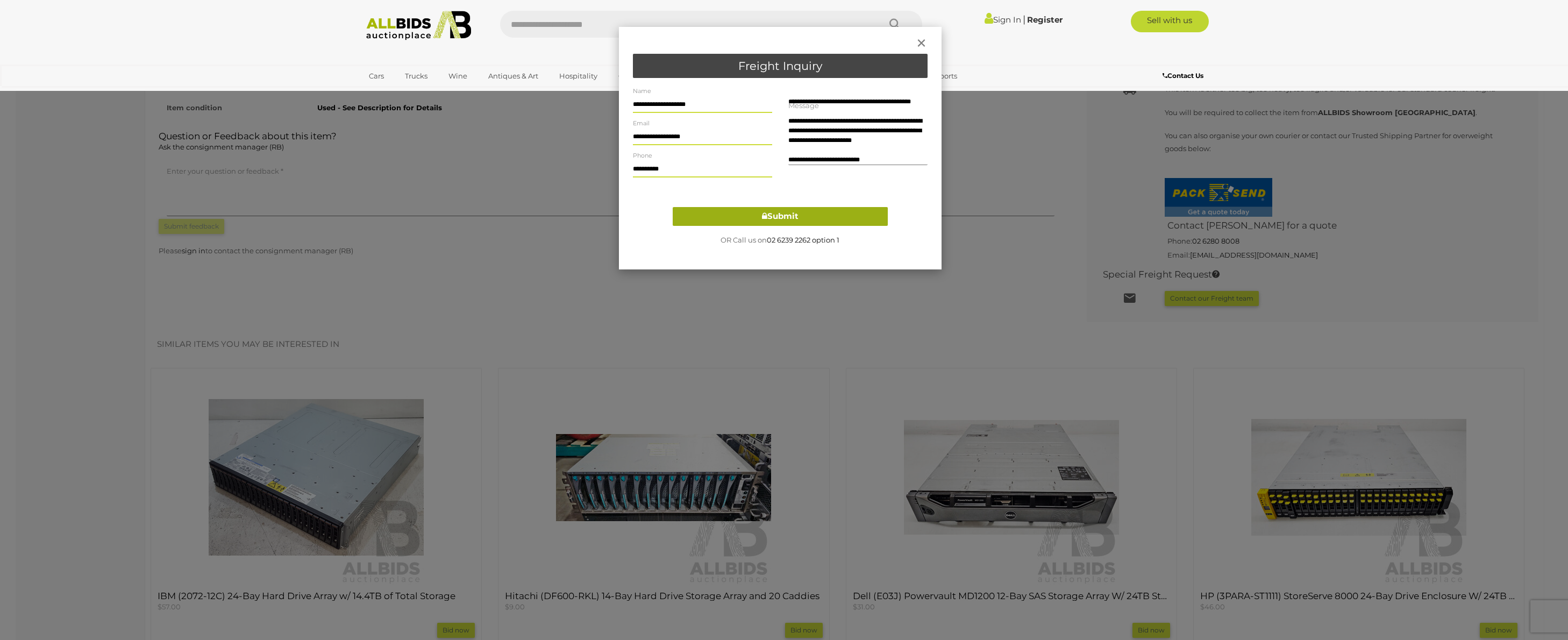
click at [754, 216] on button "Submit" at bounding box center [780, 216] width 215 height 19
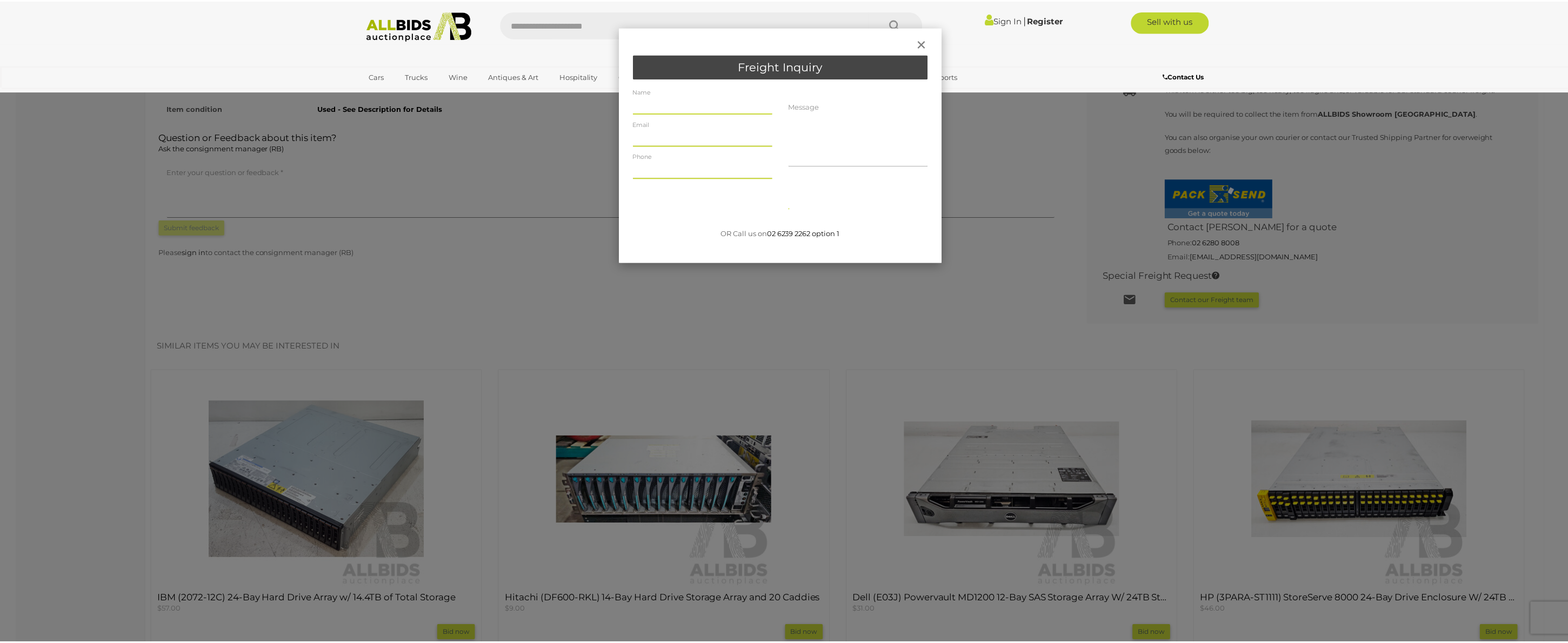
scroll to position [0, 0]
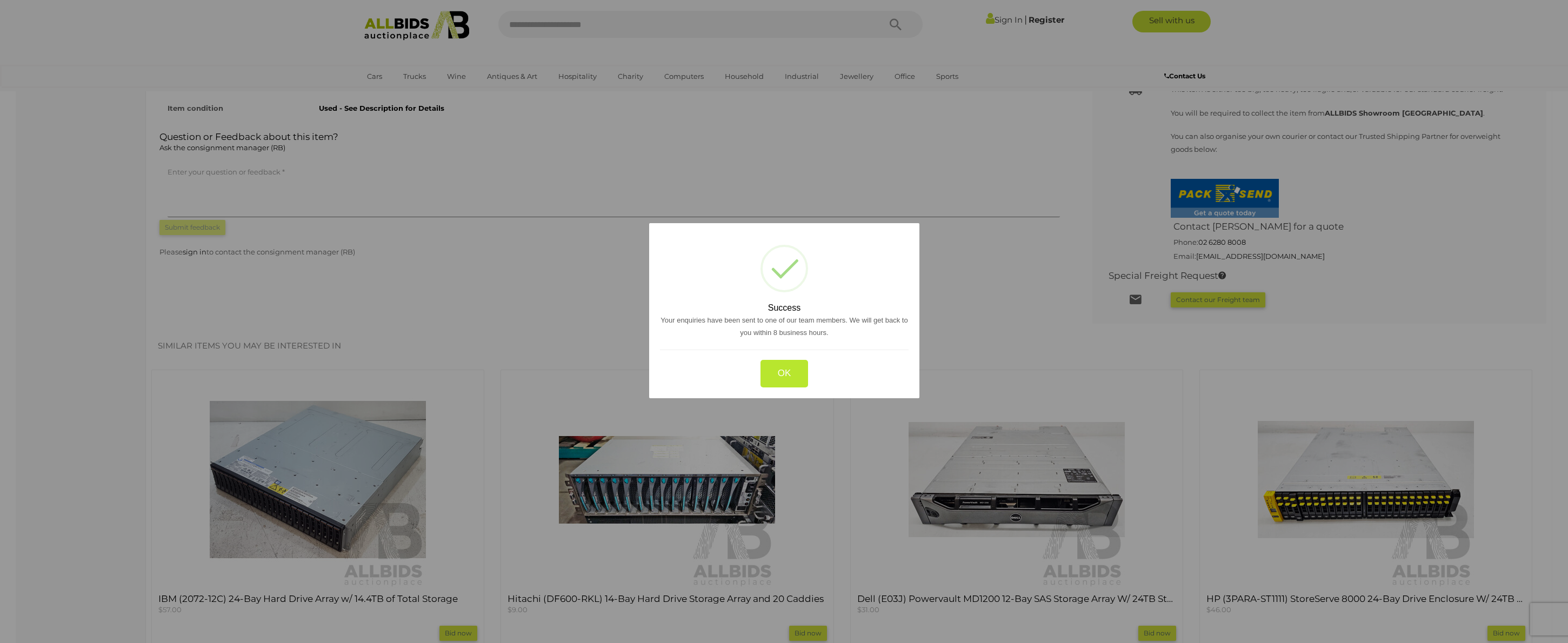
click at [779, 377] on button "OK" at bounding box center [784, 373] width 48 height 27
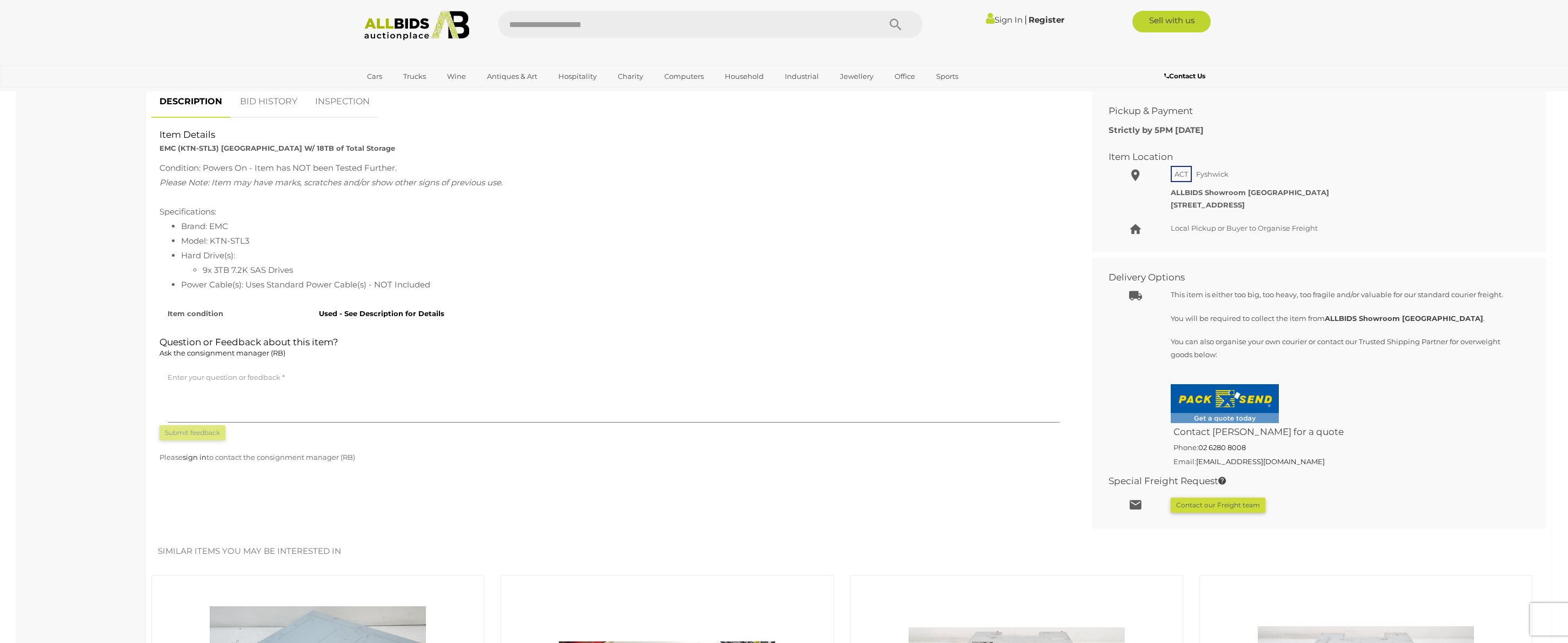
scroll to position [490, 0]
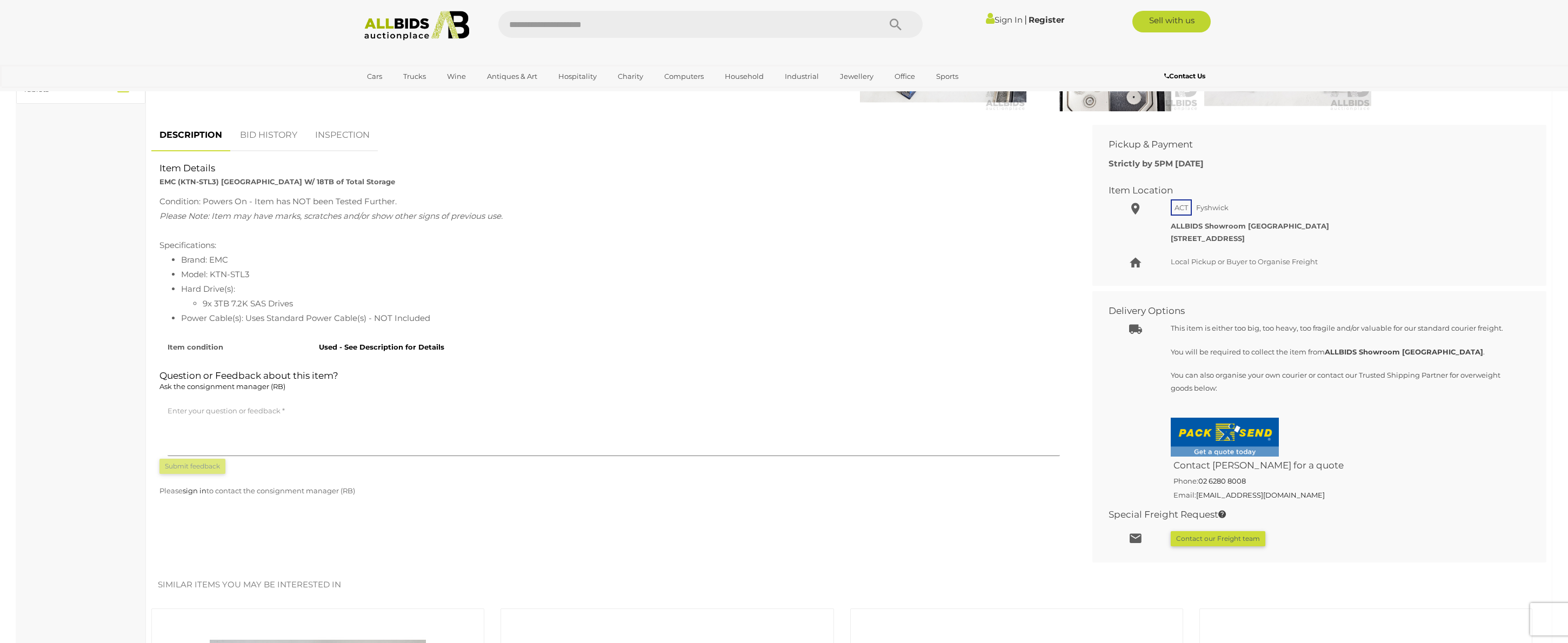
click at [353, 339] on div "Used - See Description for Details" at bounding box center [690, 345] width 758 height 18
click at [352, 340] on div "Used - See Description for Details" at bounding box center [690, 345] width 758 height 18
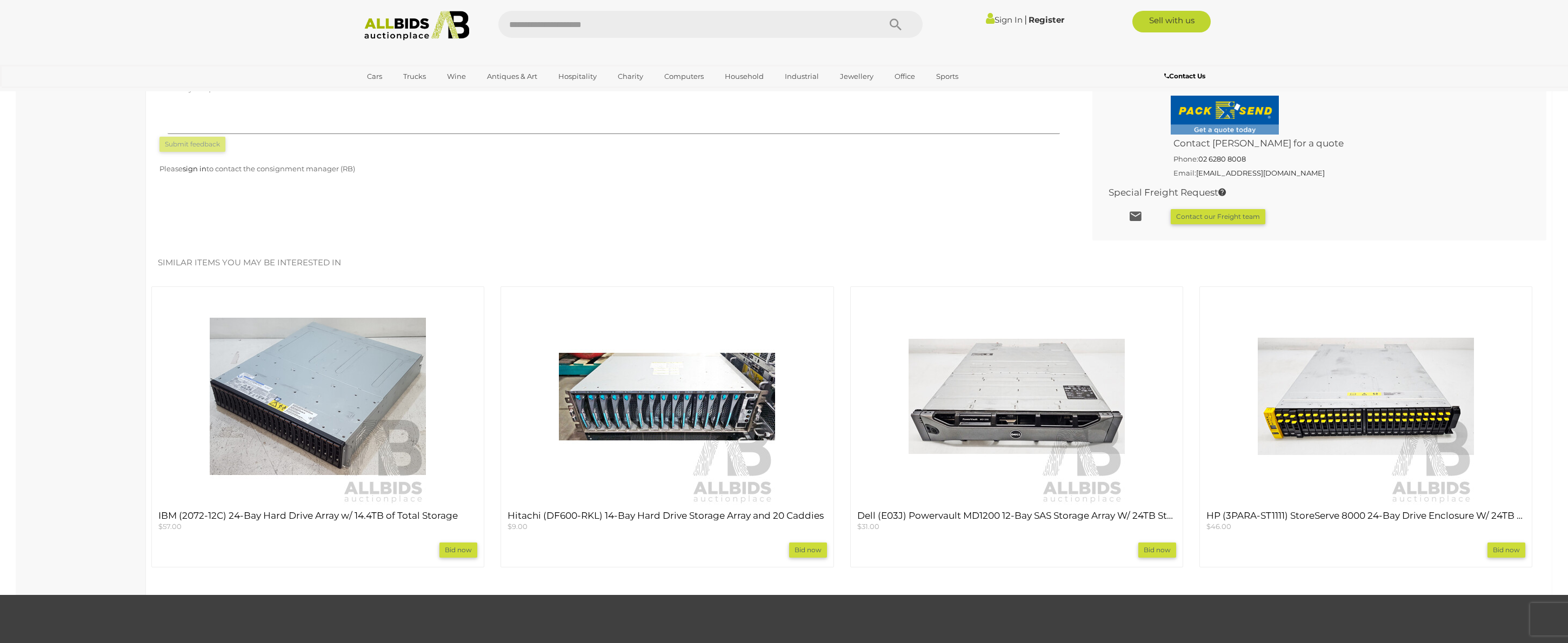
scroll to position [474, 0]
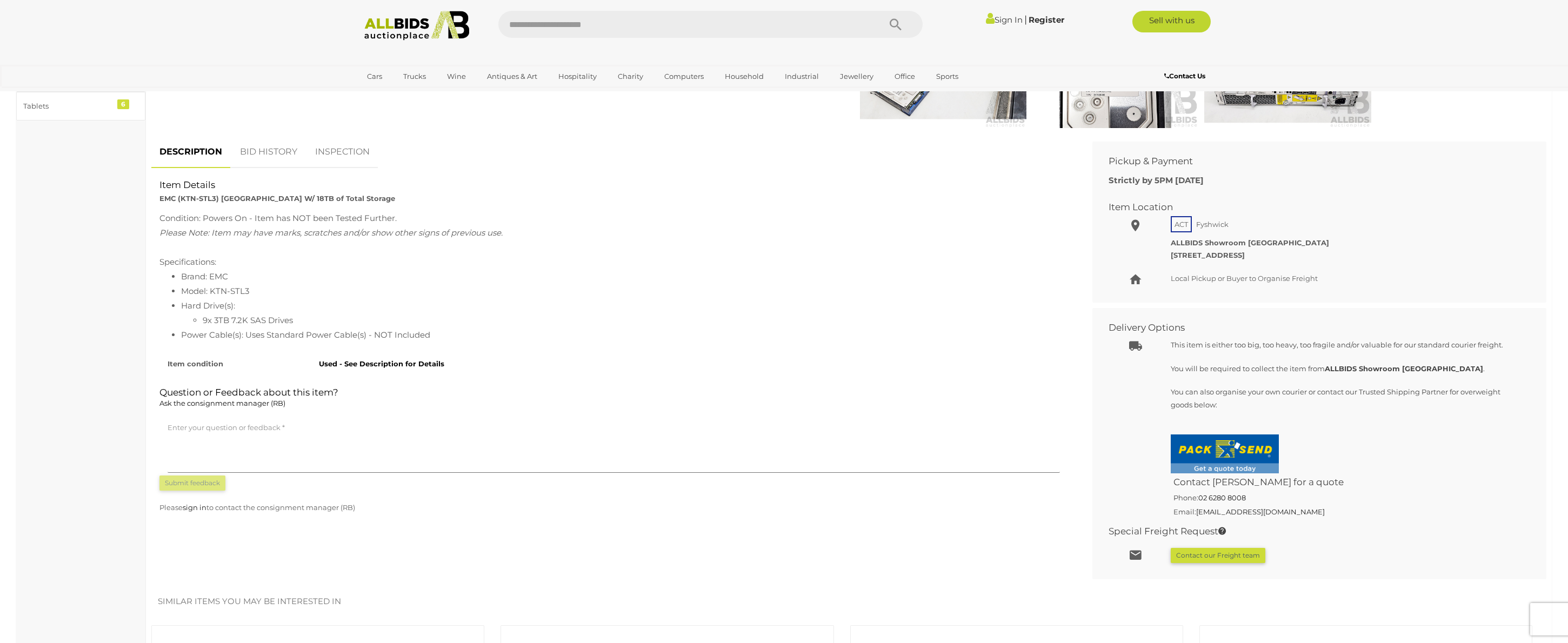
click at [275, 140] on link "BID HISTORY" at bounding box center [268, 152] width 74 height 32
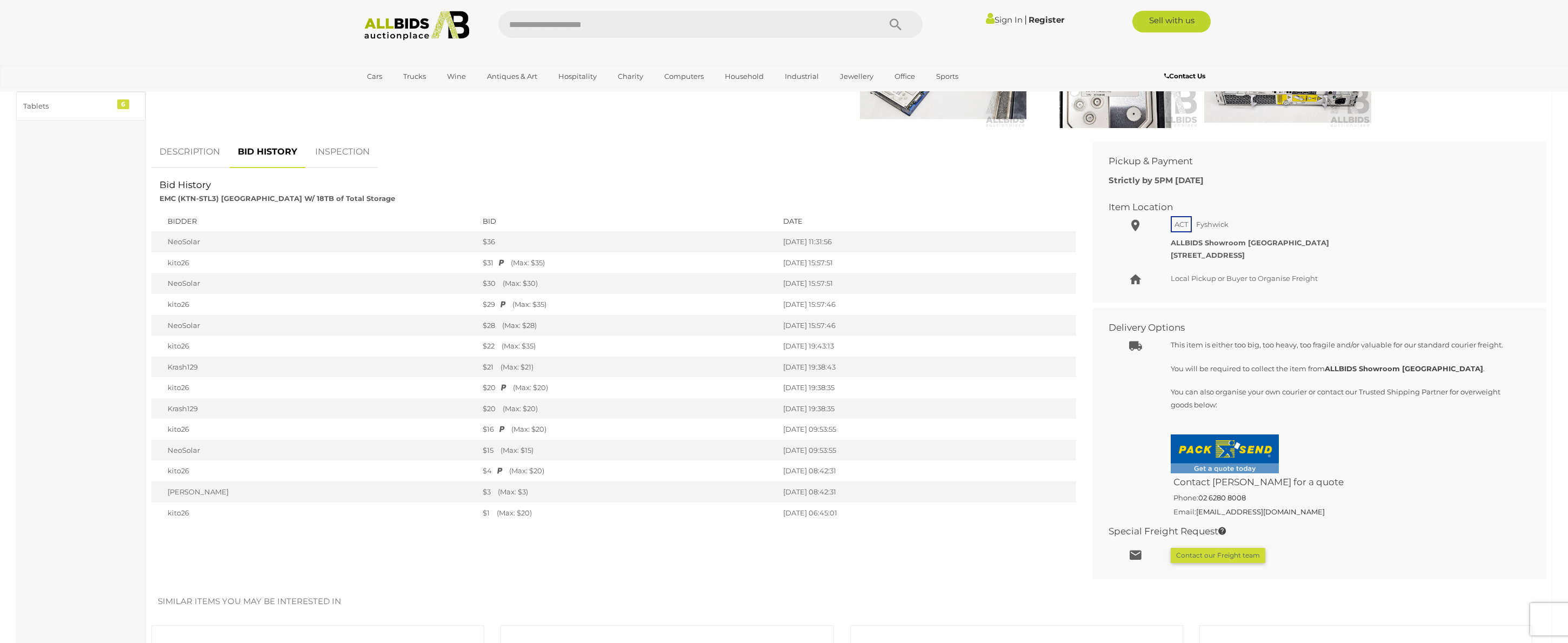
click at [313, 147] on link "INSPECTION" at bounding box center [342, 152] width 71 height 32
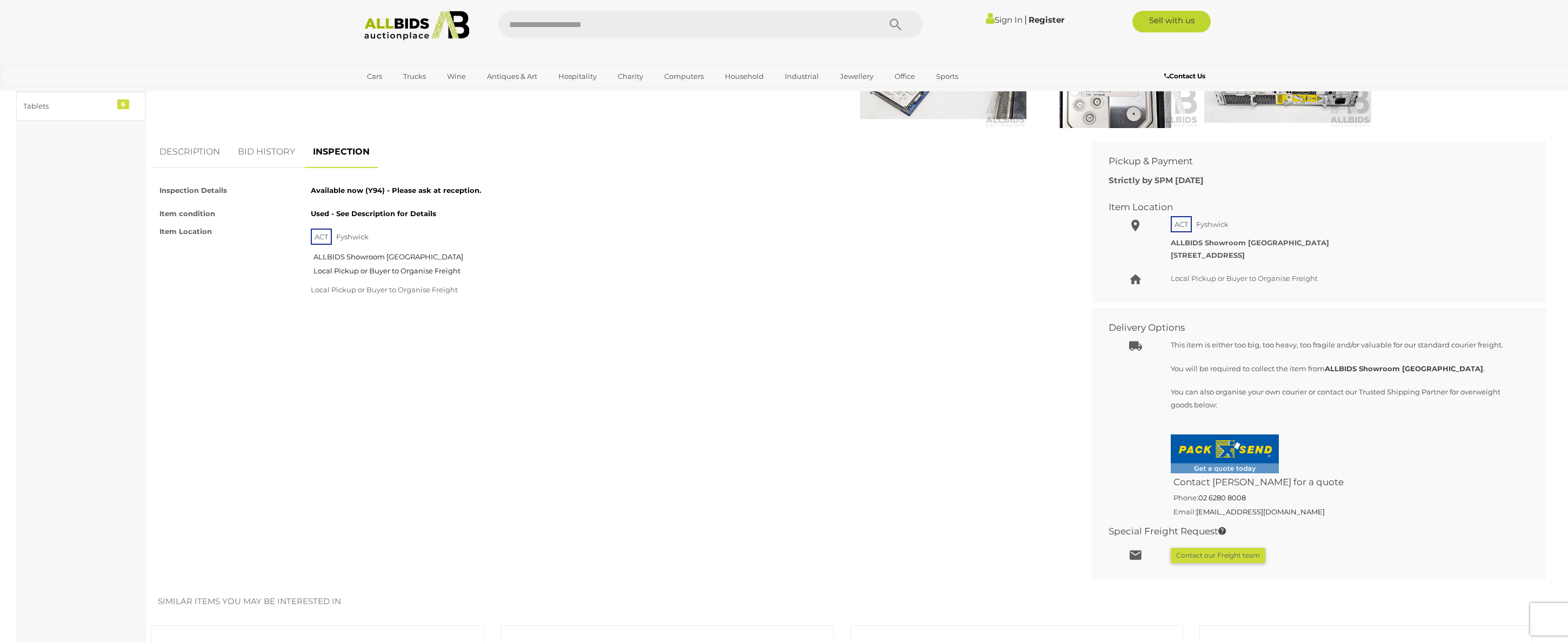
click at [256, 150] on link "BID HISTORY" at bounding box center [266, 152] width 74 height 32
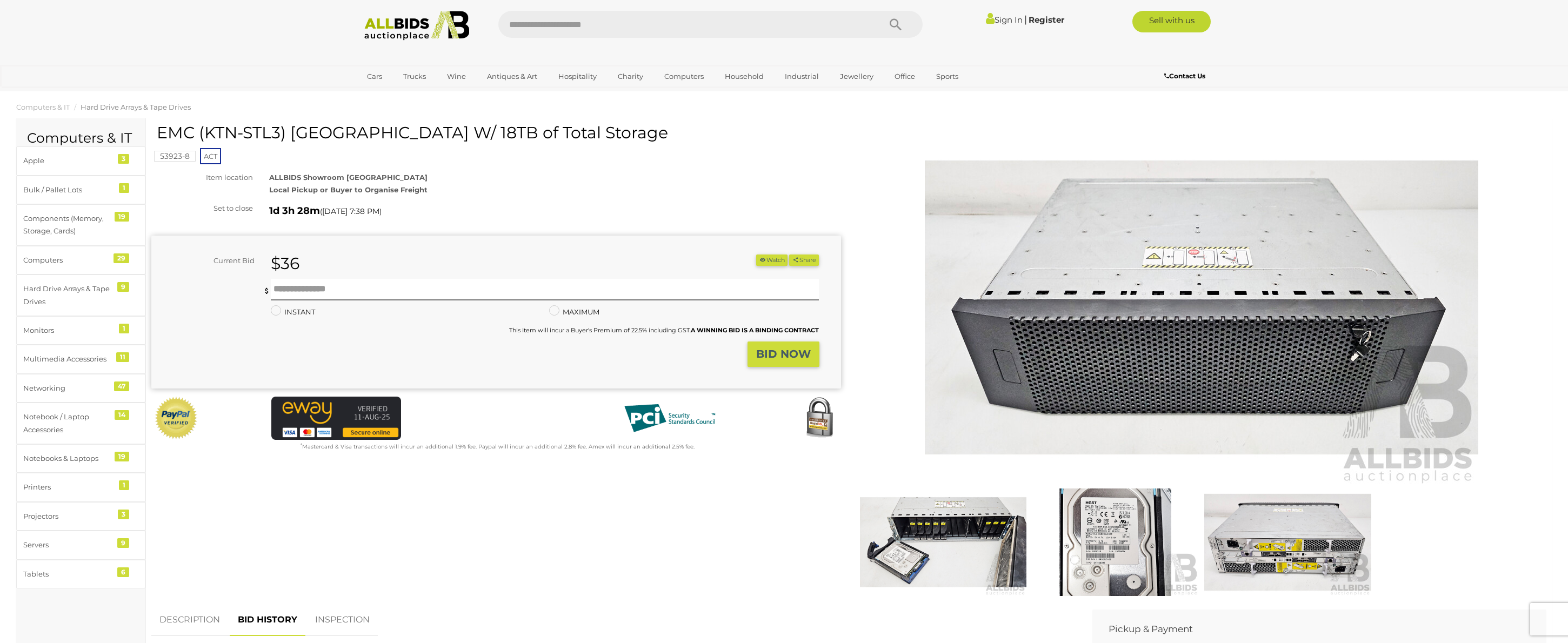
scroll to position [0, 0]
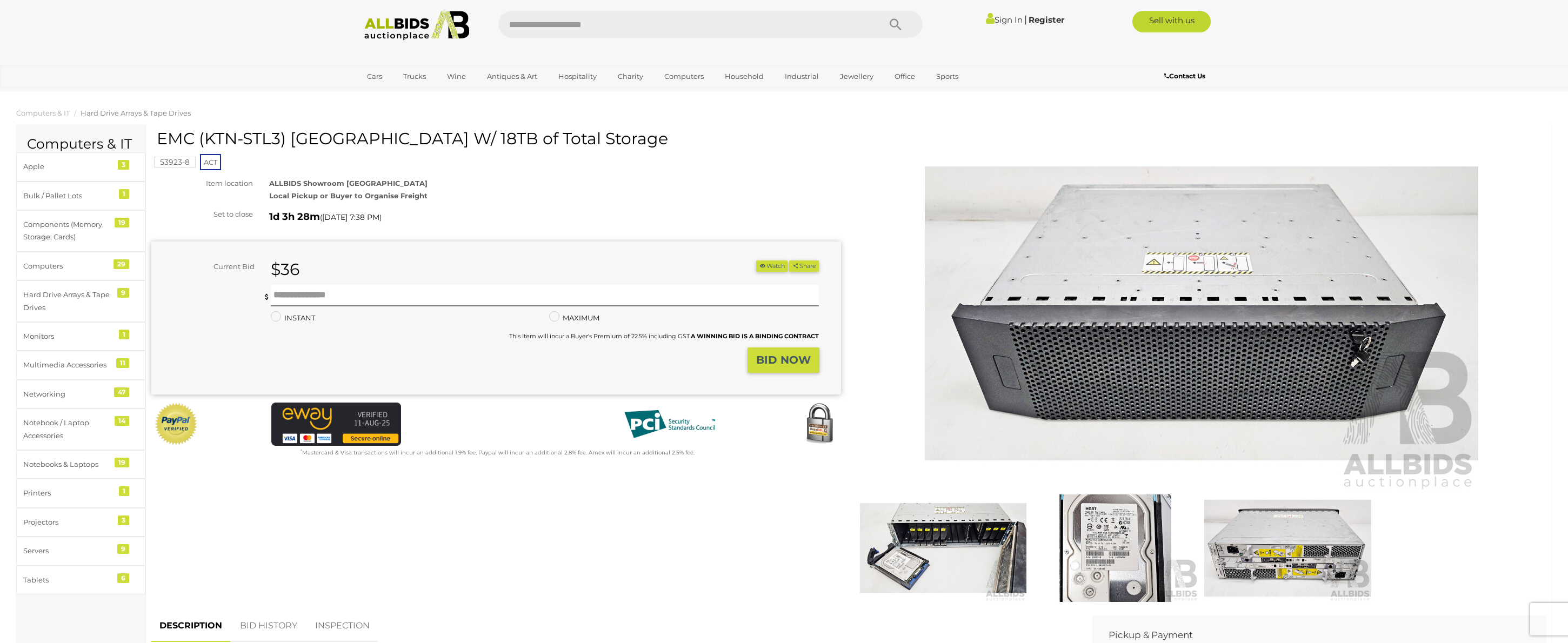
drag, startPoint x: 158, startPoint y: 136, endPoint x: 289, endPoint y: 137, distance: 131.0
click at [289, 137] on h1 "EMC (KTN-STL3) [GEOGRAPHIC_DATA] W/ 18TB of Total Storage" at bounding box center [498, 139] width 681 height 18
copy h1 "EMC (KTN-STL3)"
